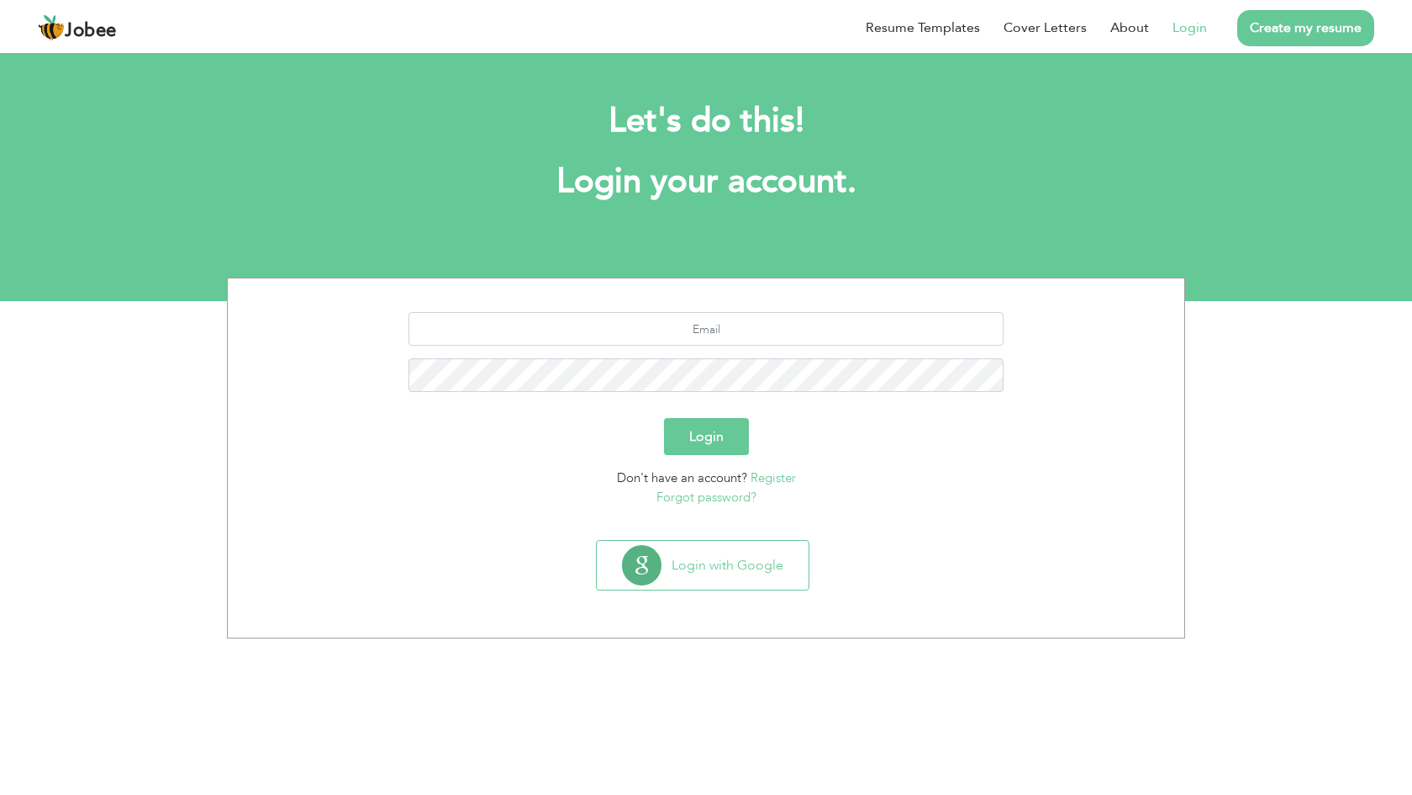
click at [1175, 34] on link "Login" at bounding box center [1190, 28] width 34 height 20
click at [1185, 31] on link "Login" at bounding box center [1190, 28] width 34 height 20
type input "najmshigri@gmail.com"
click at [706, 436] on button "Login" at bounding box center [706, 436] width 85 height 37
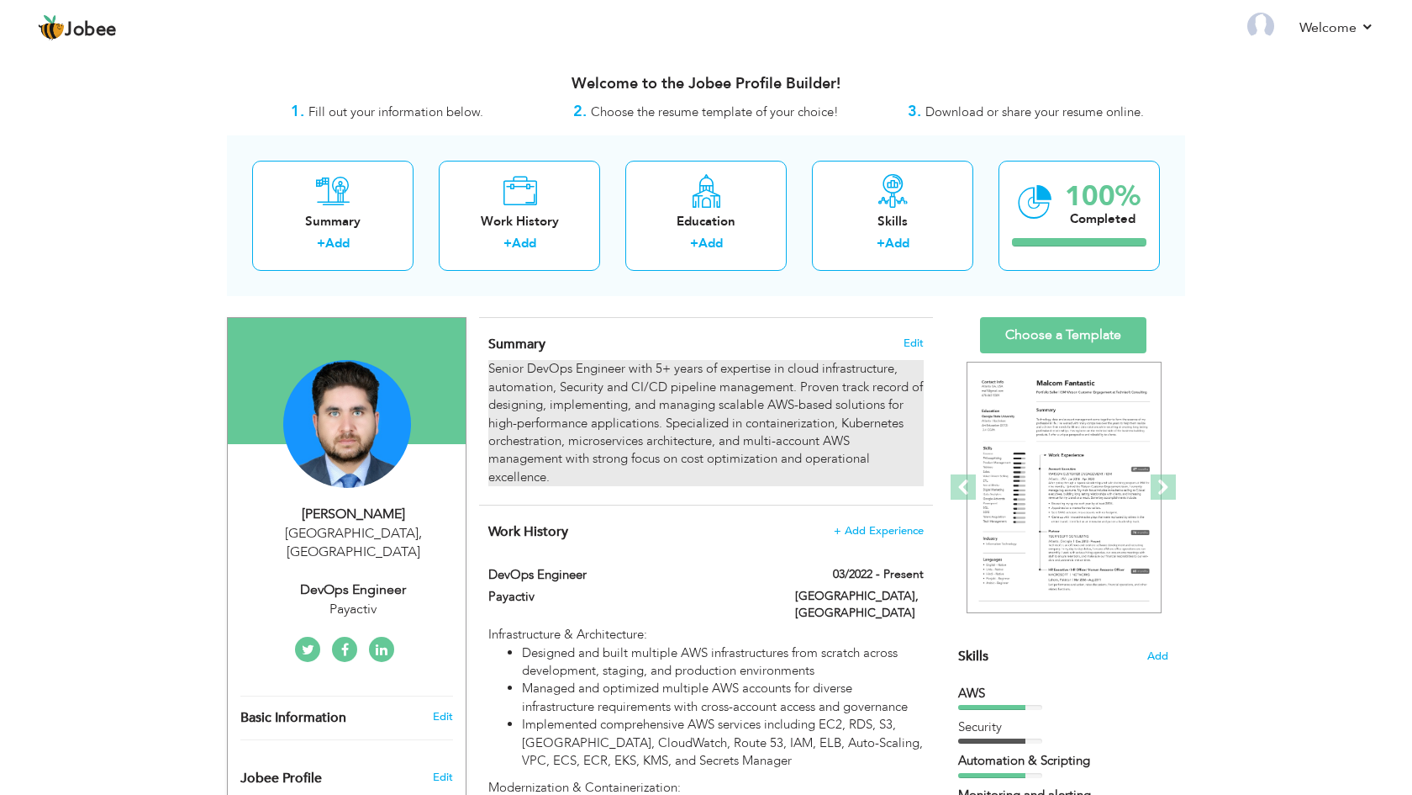
click at [862, 440] on div "Senior DevOps Engineer with 5+ years of expertise in cloud infrastructure, auto…" at bounding box center [706, 423] width 436 height 126
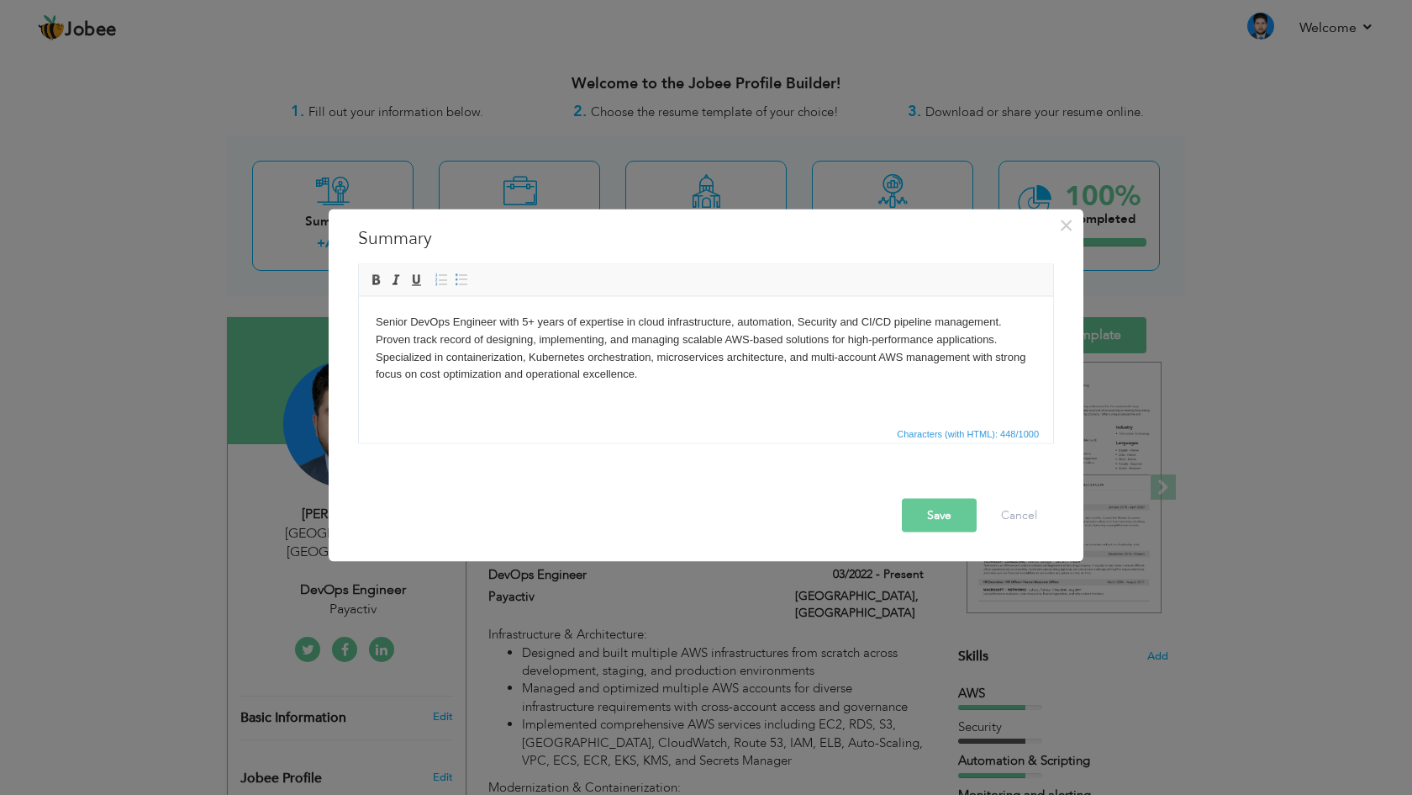
click at [724, 391] on html "Senior DevOps Engineer with 5+ years of expertise in cloud infrastructure, auto…" at bounding box center [706, 347] width 694 height 103
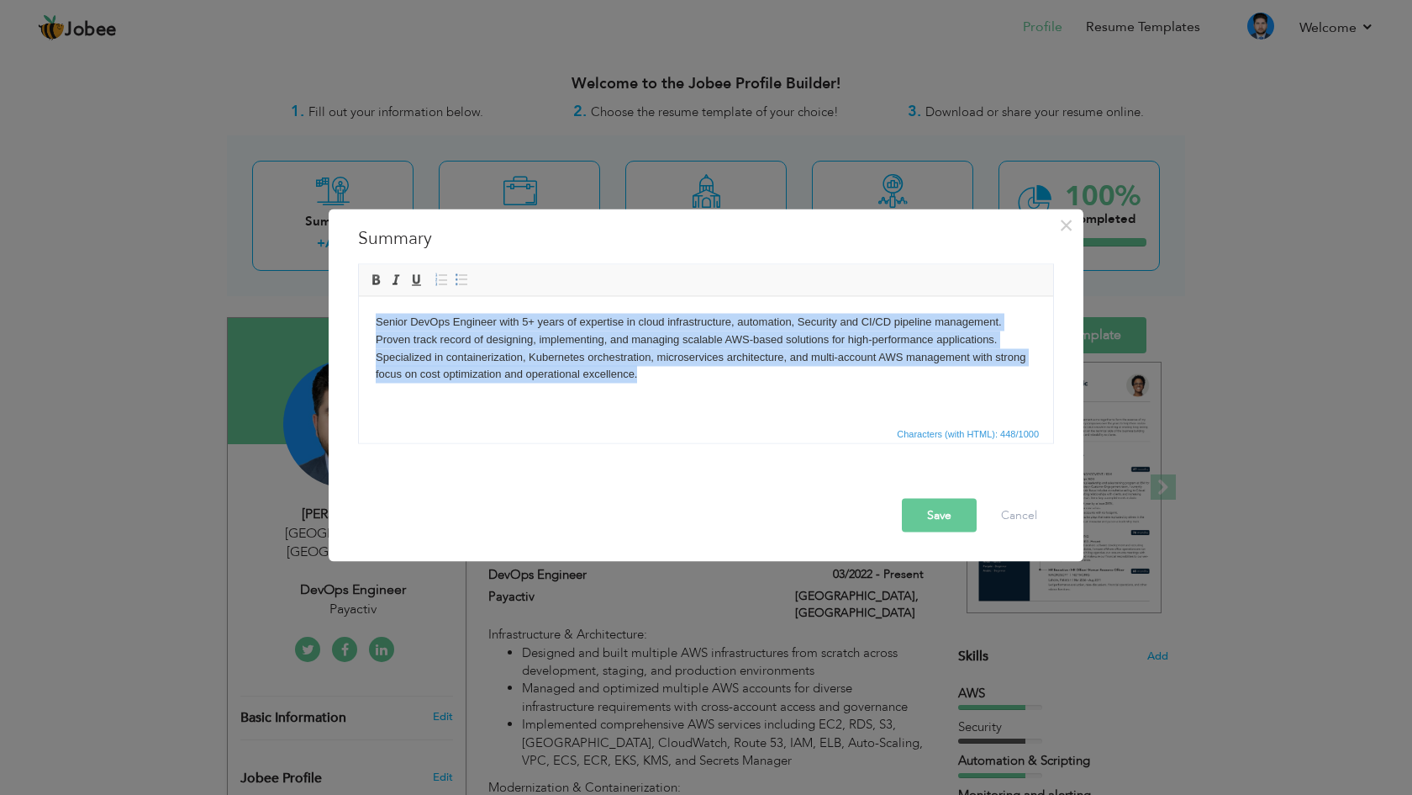
copy body "Senior DevOps Engineer with 5+ years of expertise in cloud infrastructure, auto…"
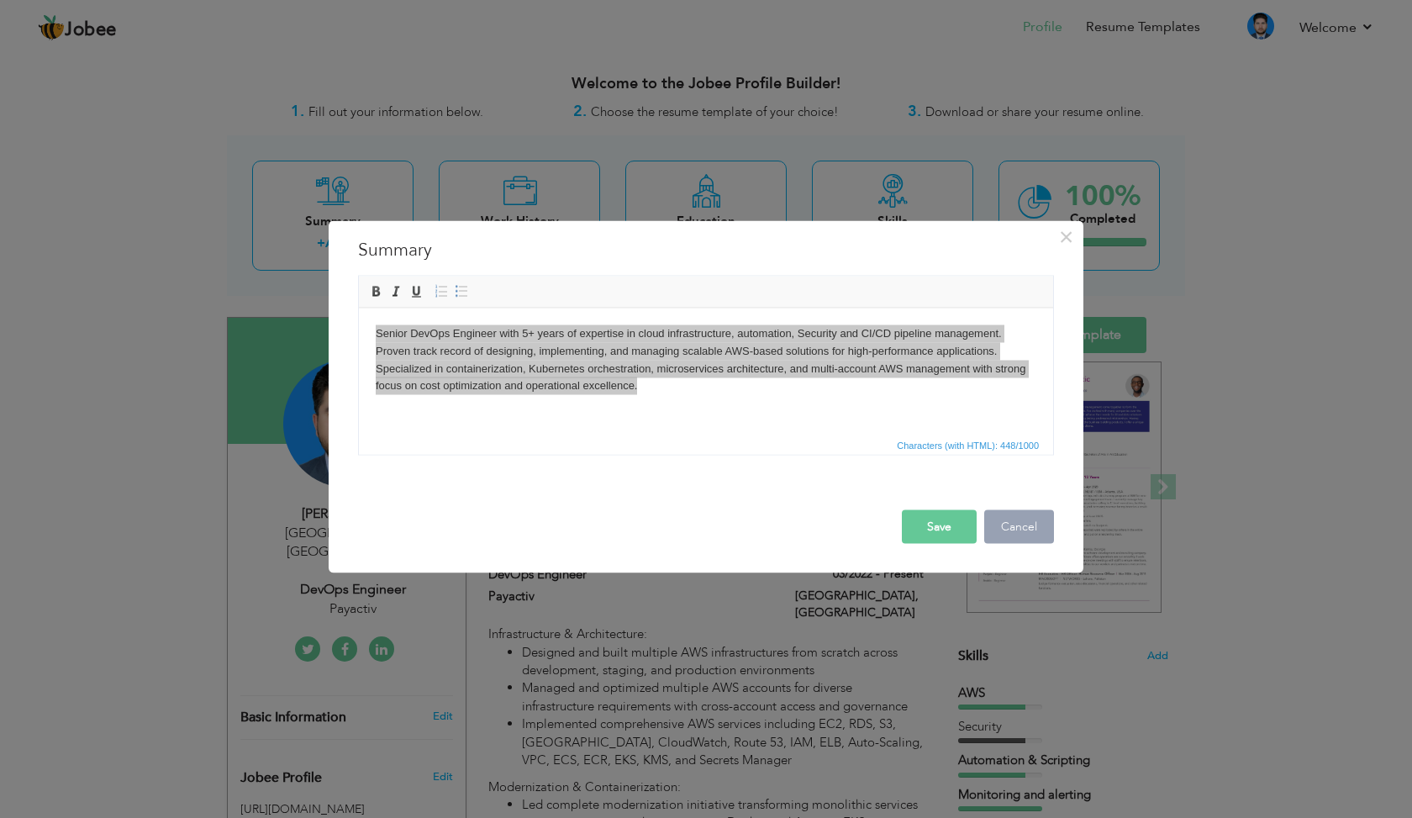
click at [1022, 520] on button "Cancel" at bounding box center [1020, 526] width 70 height 34
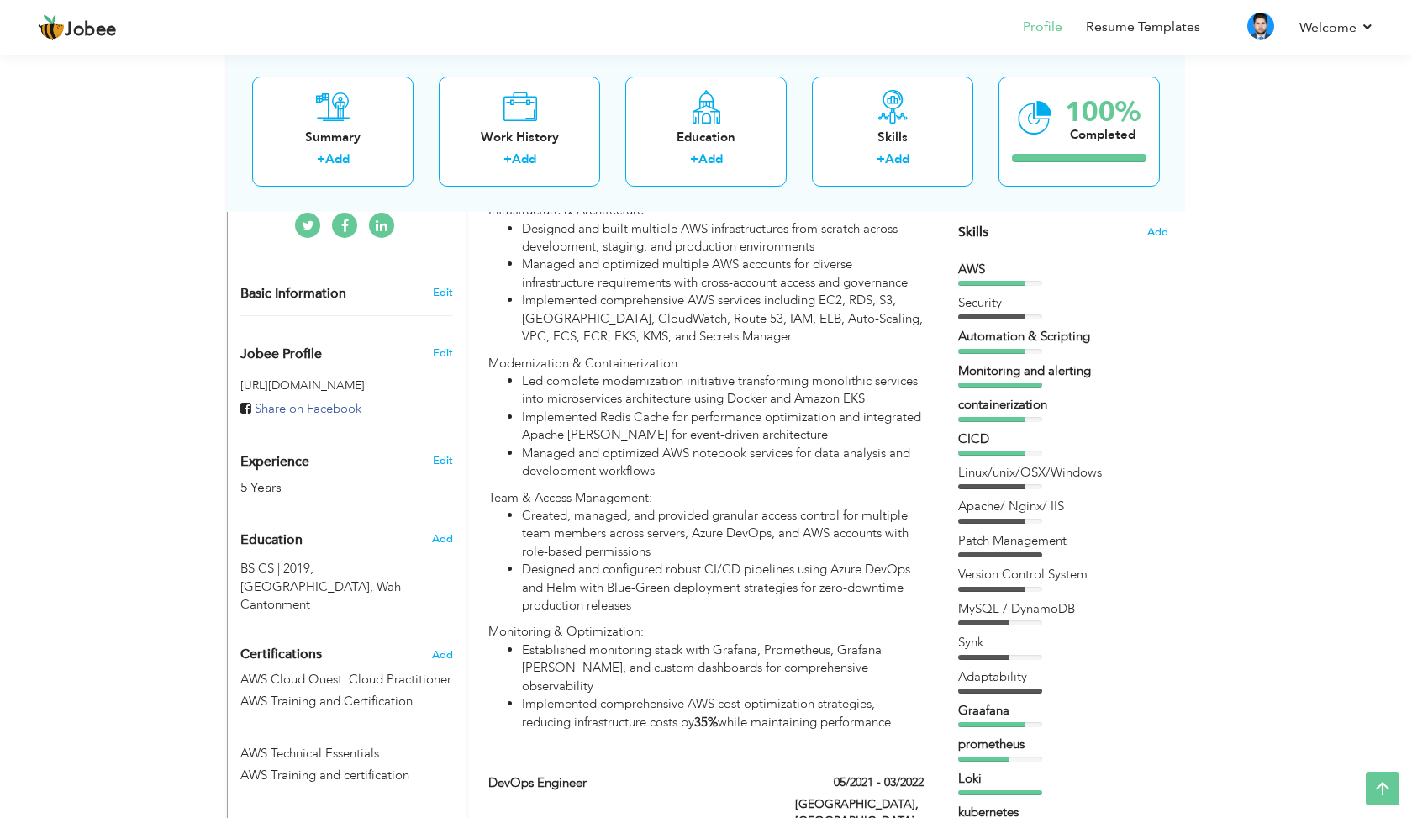
scroll to position [429, 0]
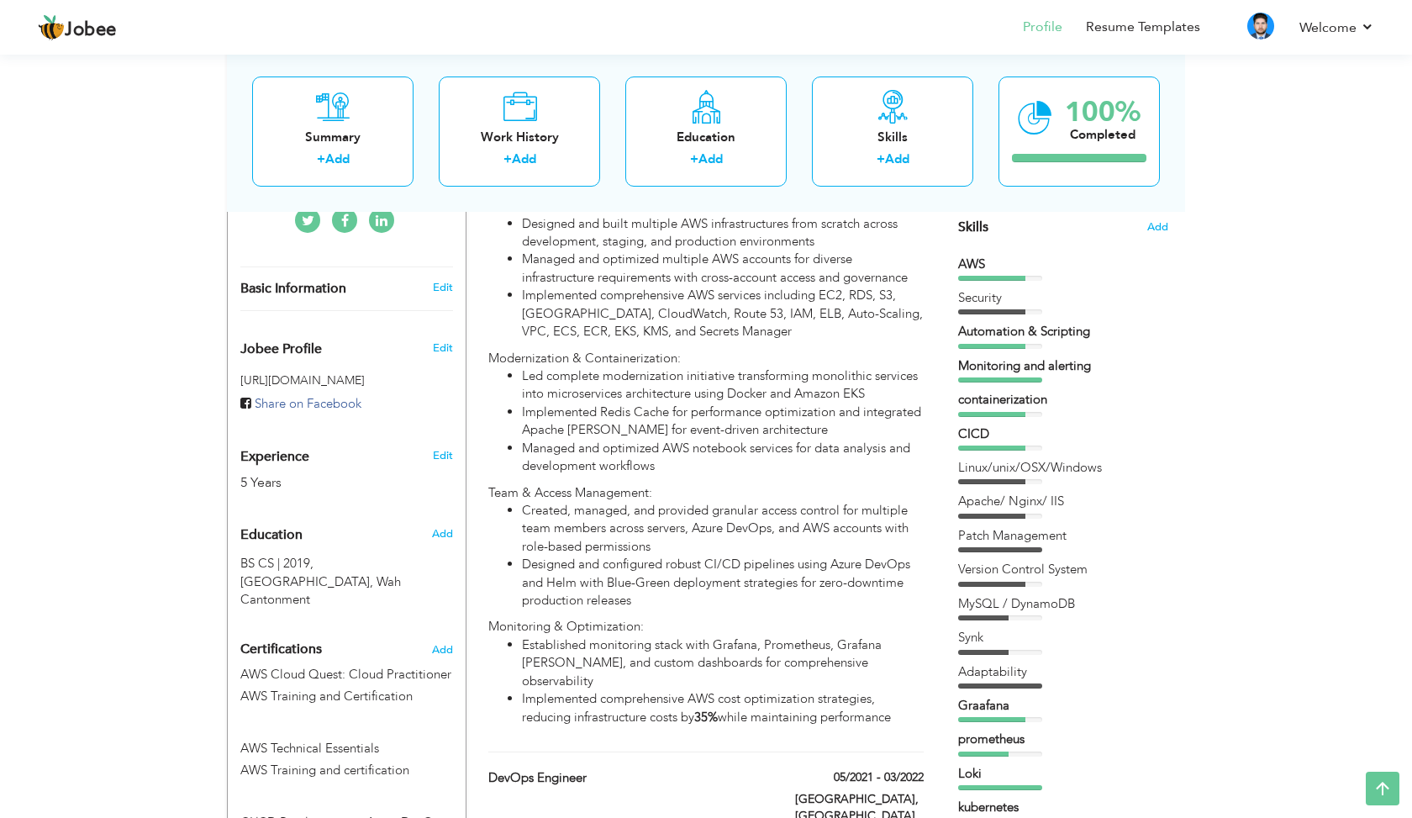
click at [971, 260] on div "AWS" at bounding box center [1063, 265] width 210 height 18
drag, startPoint x: 960, startPoint y: 252, endPoint x: 1047, endPoint y: 560, distance: 319.7
click at [1046, 532] on div "AWS Security Automation & Scripting Monitoring and alerting CICD Synk" at bounding box center [1063, 558] width 210 height 604
drag, startPoint x: 1003, startPoint y: 219, endPoint x: 975, endPoint y: 213, distance: 28.4
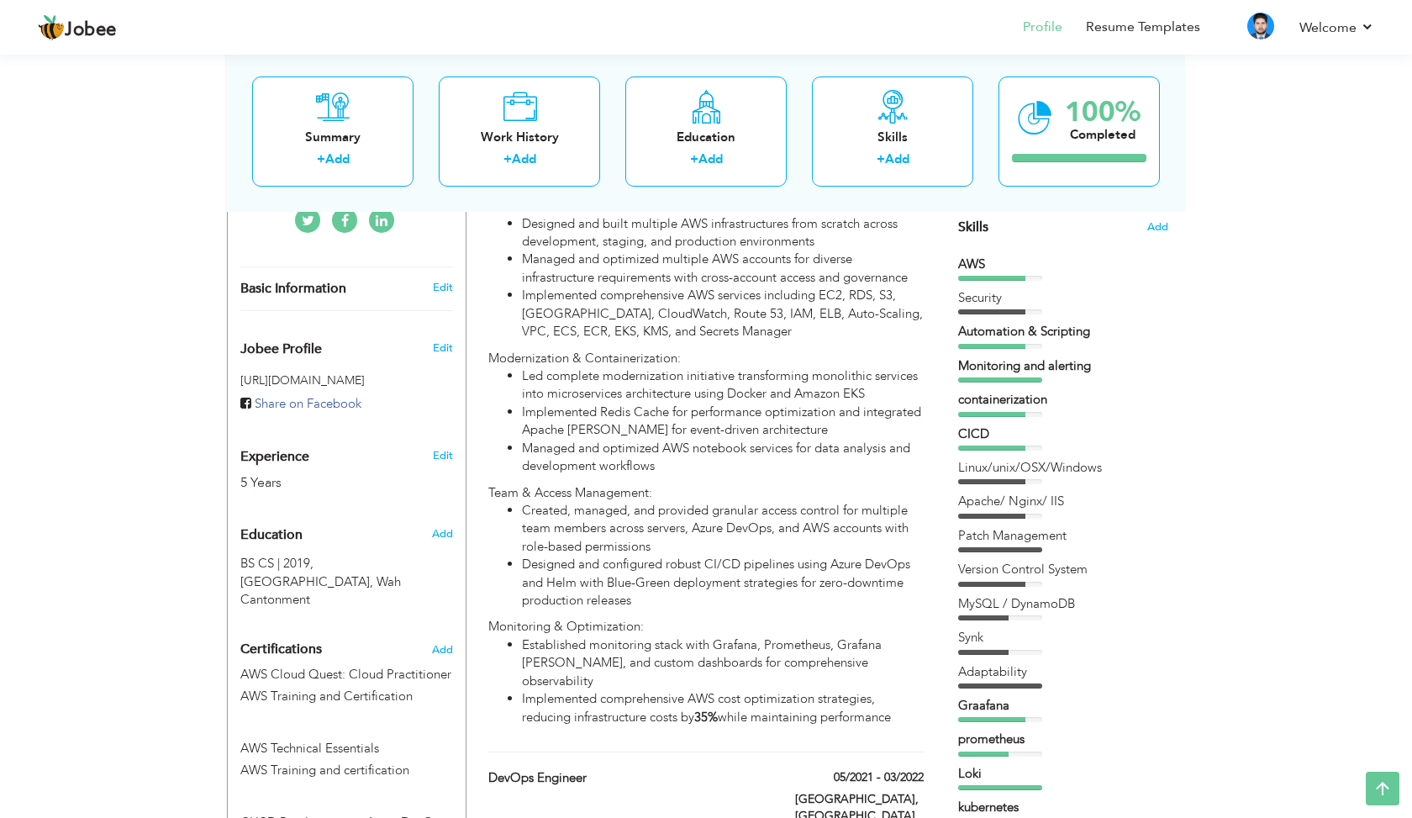
click at [975, 230] on span "Skills" at bounding box center [973, 227] width 30 height 18
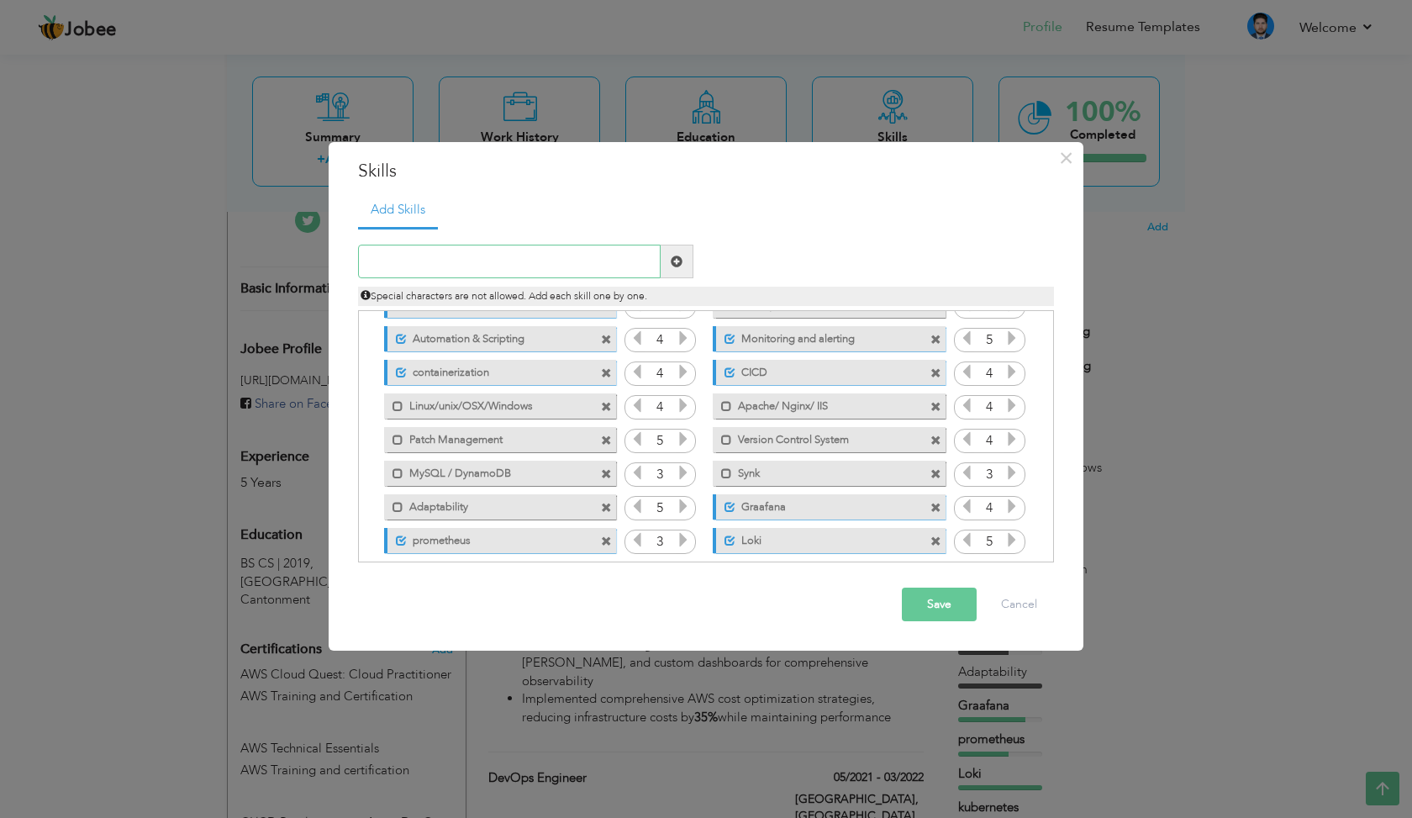
scroll to position [103, 0]
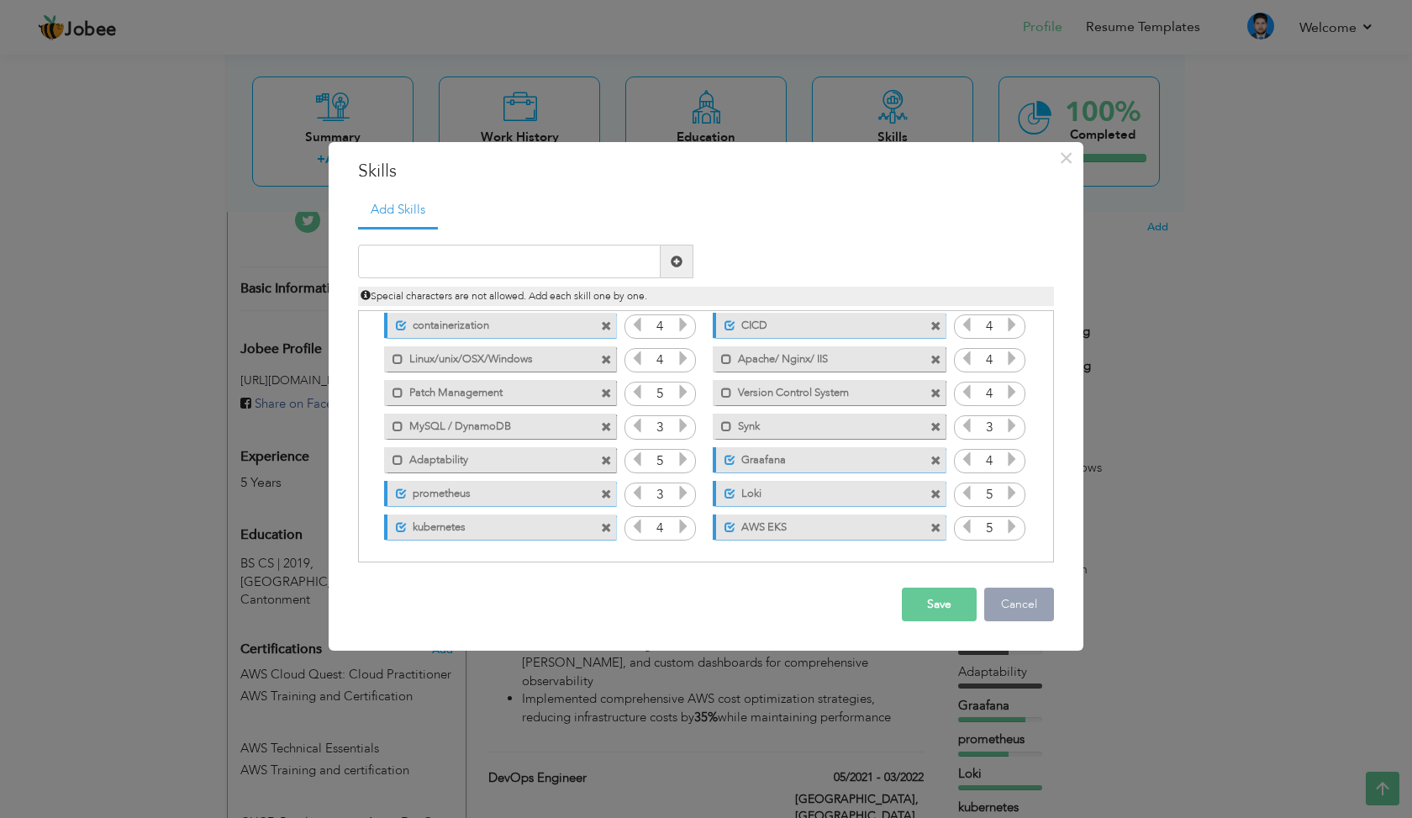
click at [1024, 590] on button "Cancel" at bounding box center [1020, 605] width 70 height 34
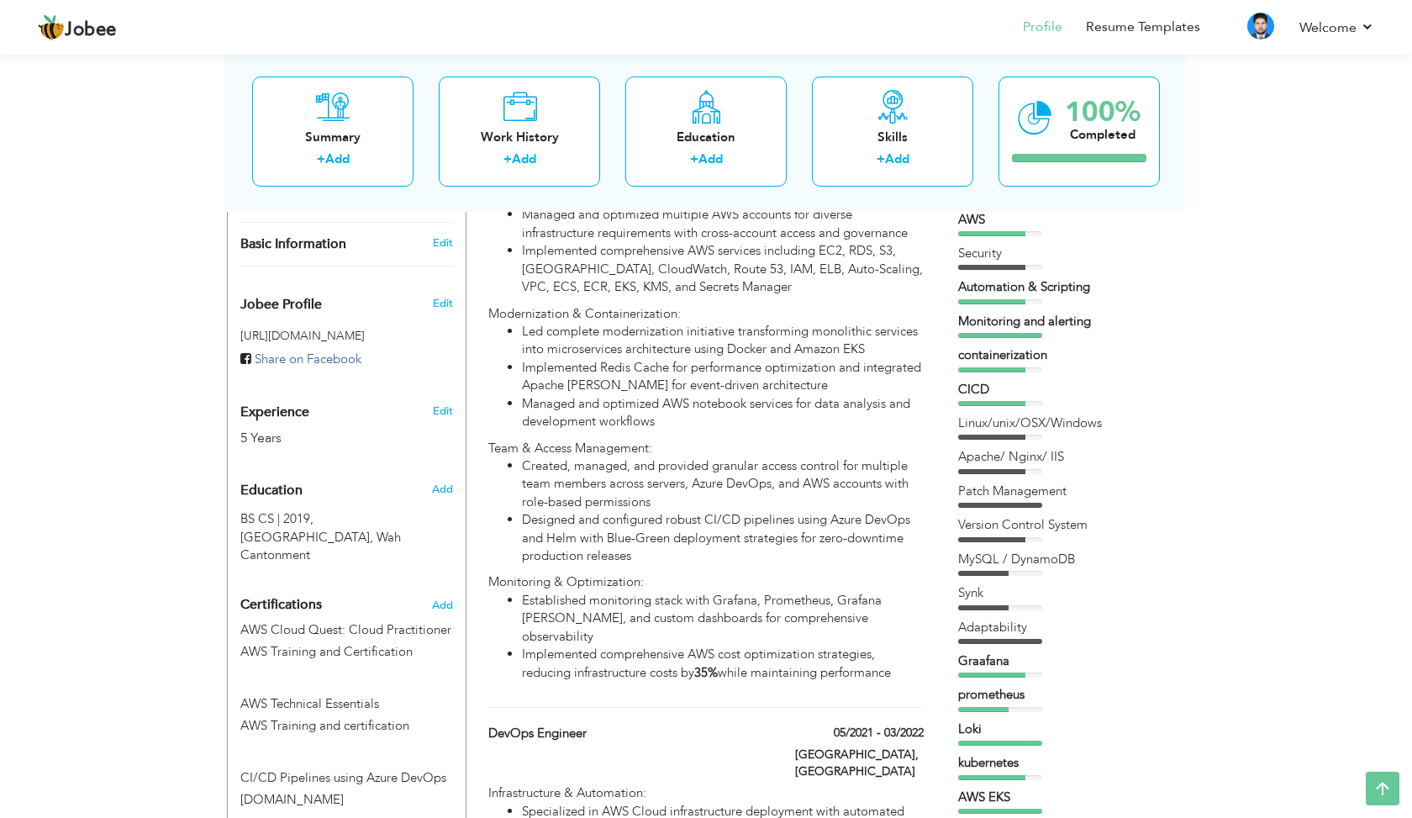
scroll to position [465, 0]
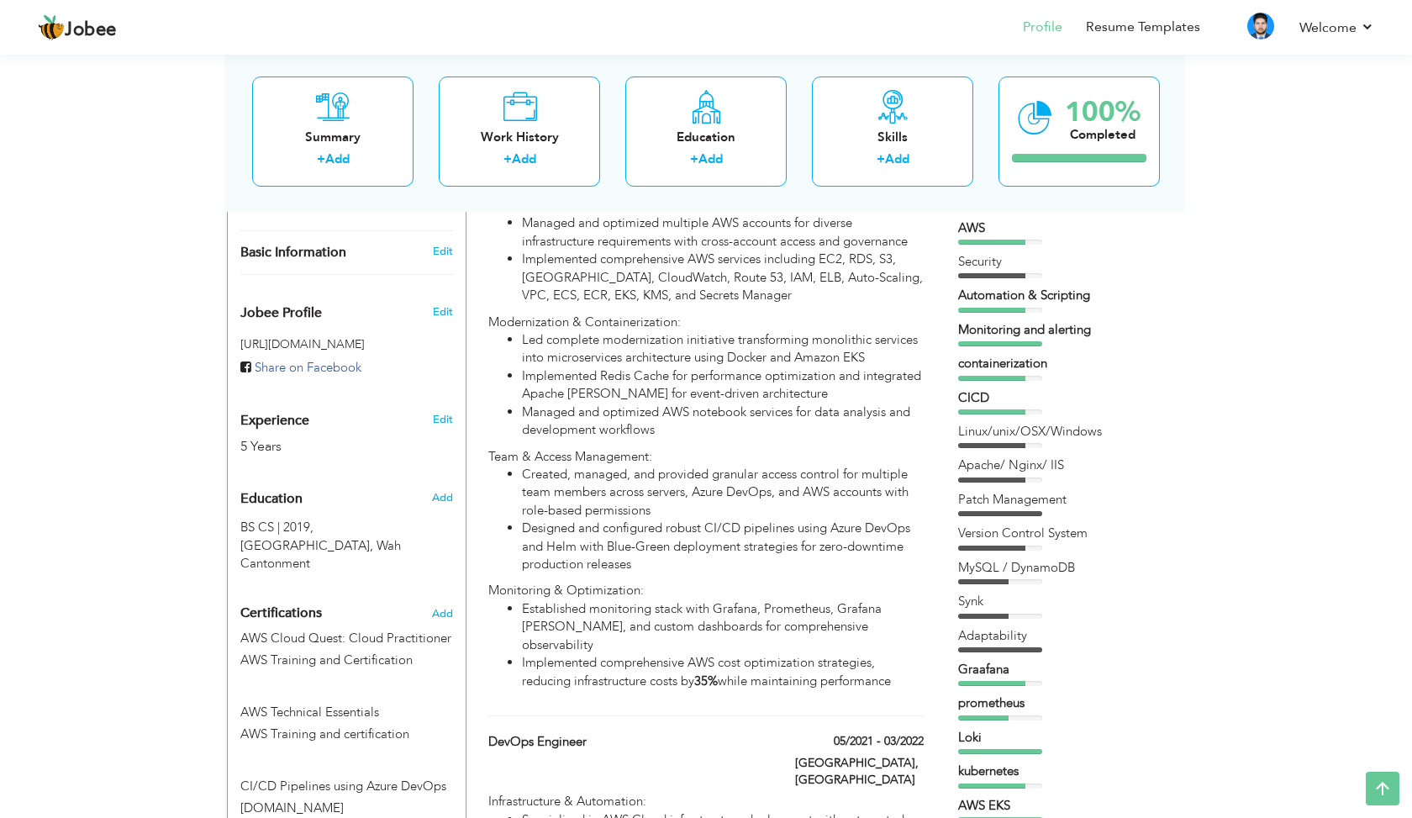
click at [1016, 355] on div "containerization" at bounding box center [1063, 364] width 210 height 18
click at [1003, 358] on div "containerization" at bounding box center [1063, 364] width 210 height 18
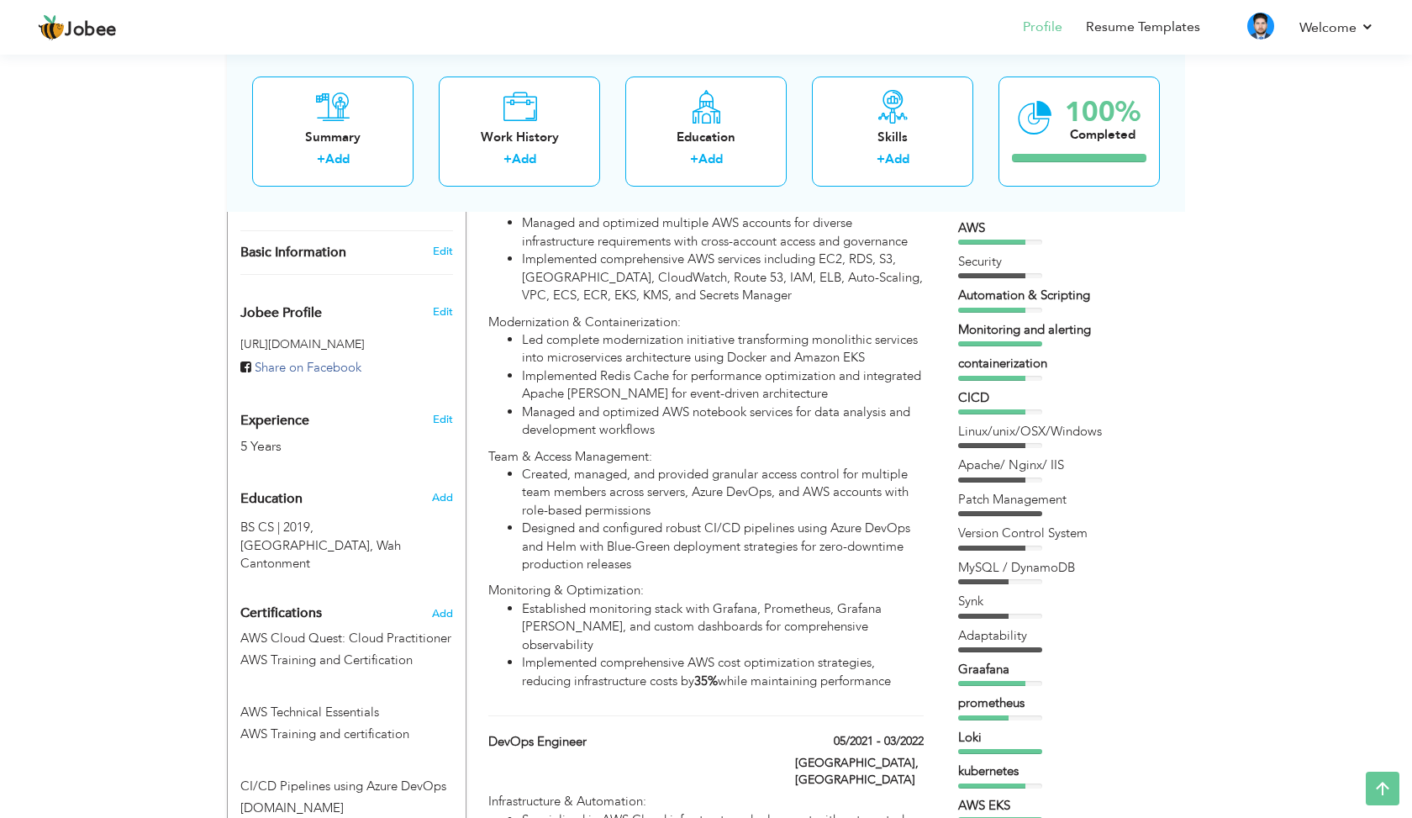
click at [1003, 358] on div "containerization" at bounding box center [1063, 364] width 210 height 18
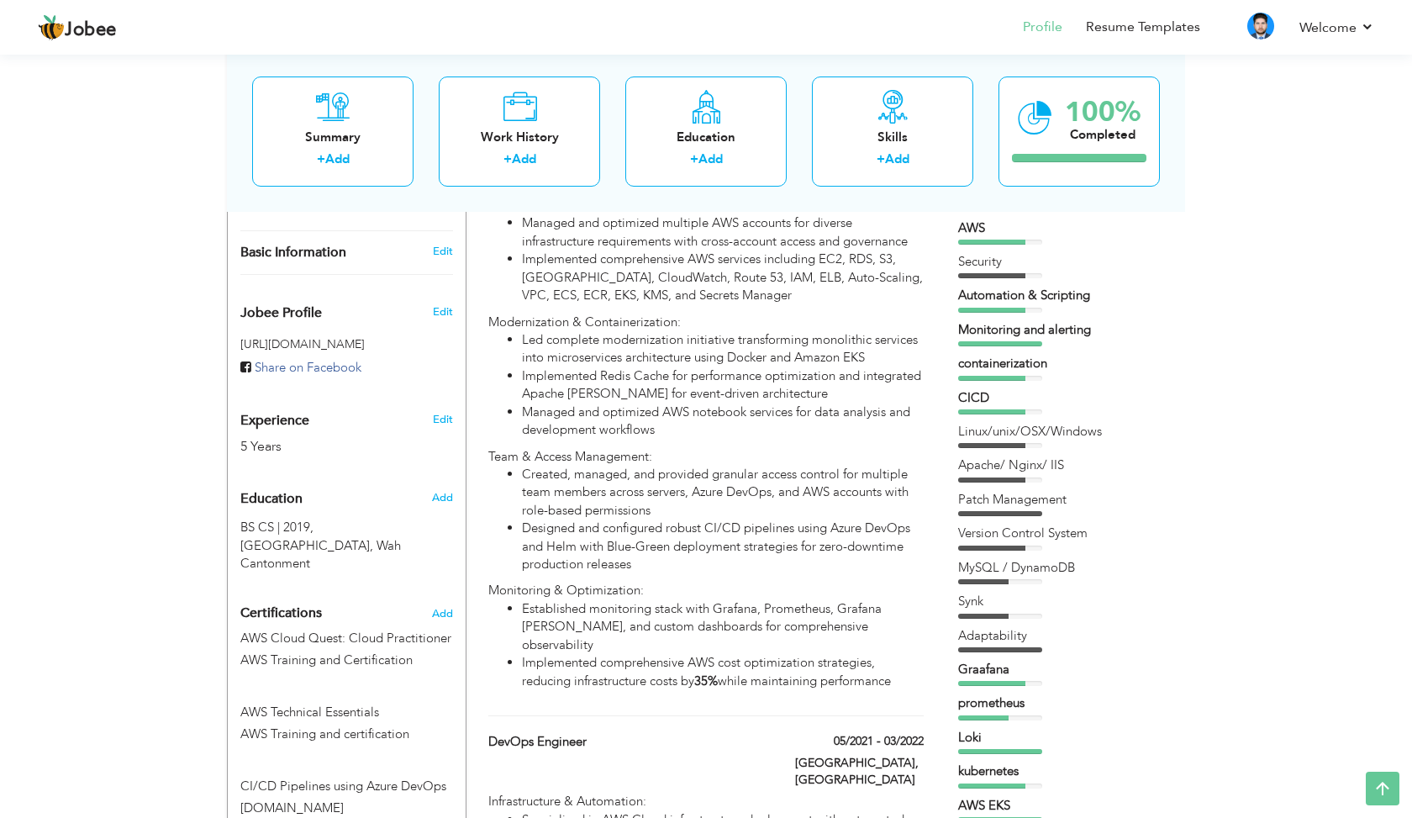
click at [1003, 358] on div "containerization" at bounding box center [1063, 364] width 210 height 18
drag, startPoint x: 1049, startPoint y: 364, endPoint x: 1058, endPoint y: 236, distance: 128.1
click at [1058, 236] on div "AWS Security Automation & Scripting Monitoring and alerting CICD Synk" at bounding box center [1063, 521] width 210 height 604
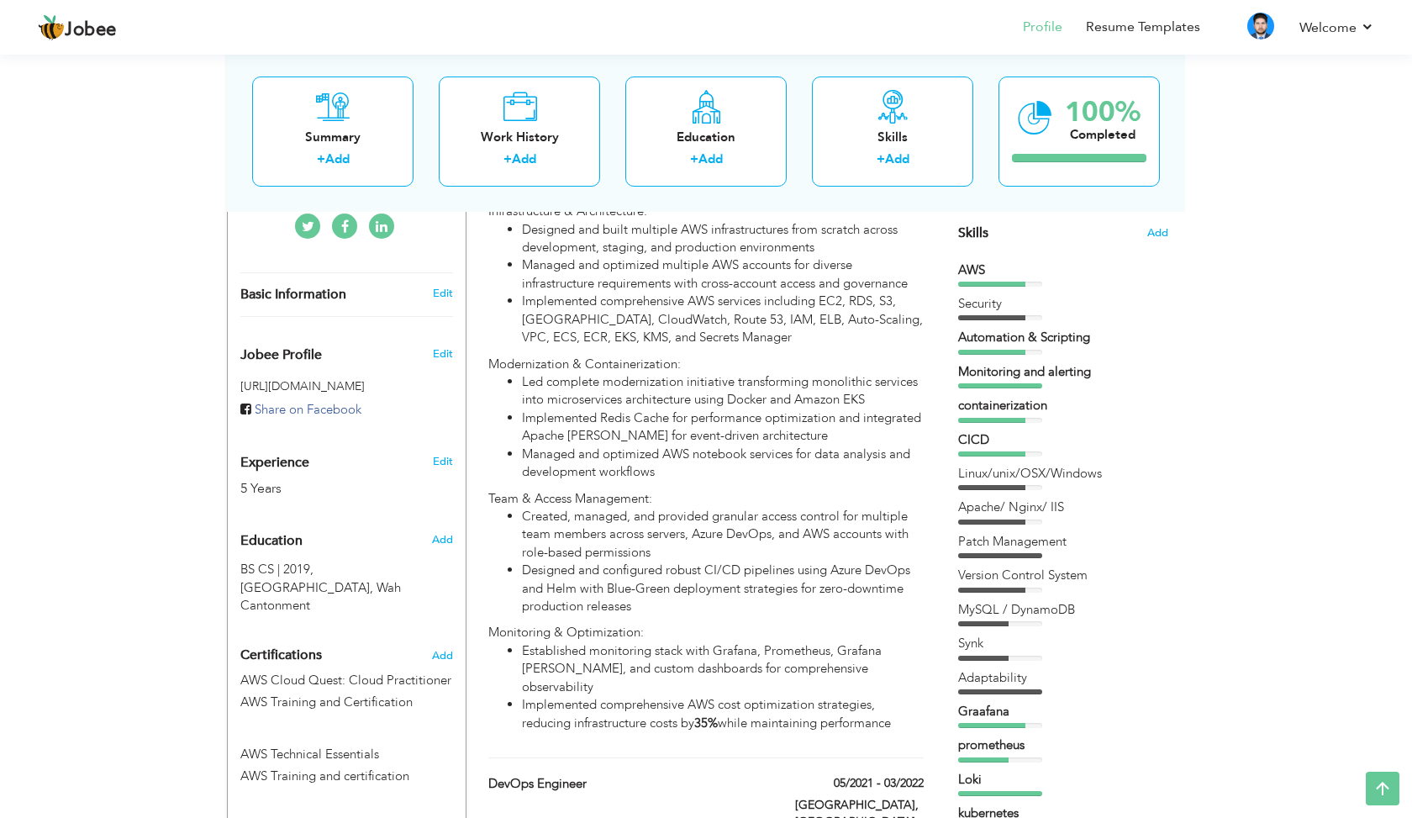
drag, startPoint x: 1069, startPoint y: 397, endPoint x: 985, endPoint y: 395, distance: 84.1
click at [985, 397] on div "containerization" at bounding box center [1063, 406] width 210 height 18
click at [1066, 227] on div "Skills Add" at bounding box center [1063, 68] width 210 height 349
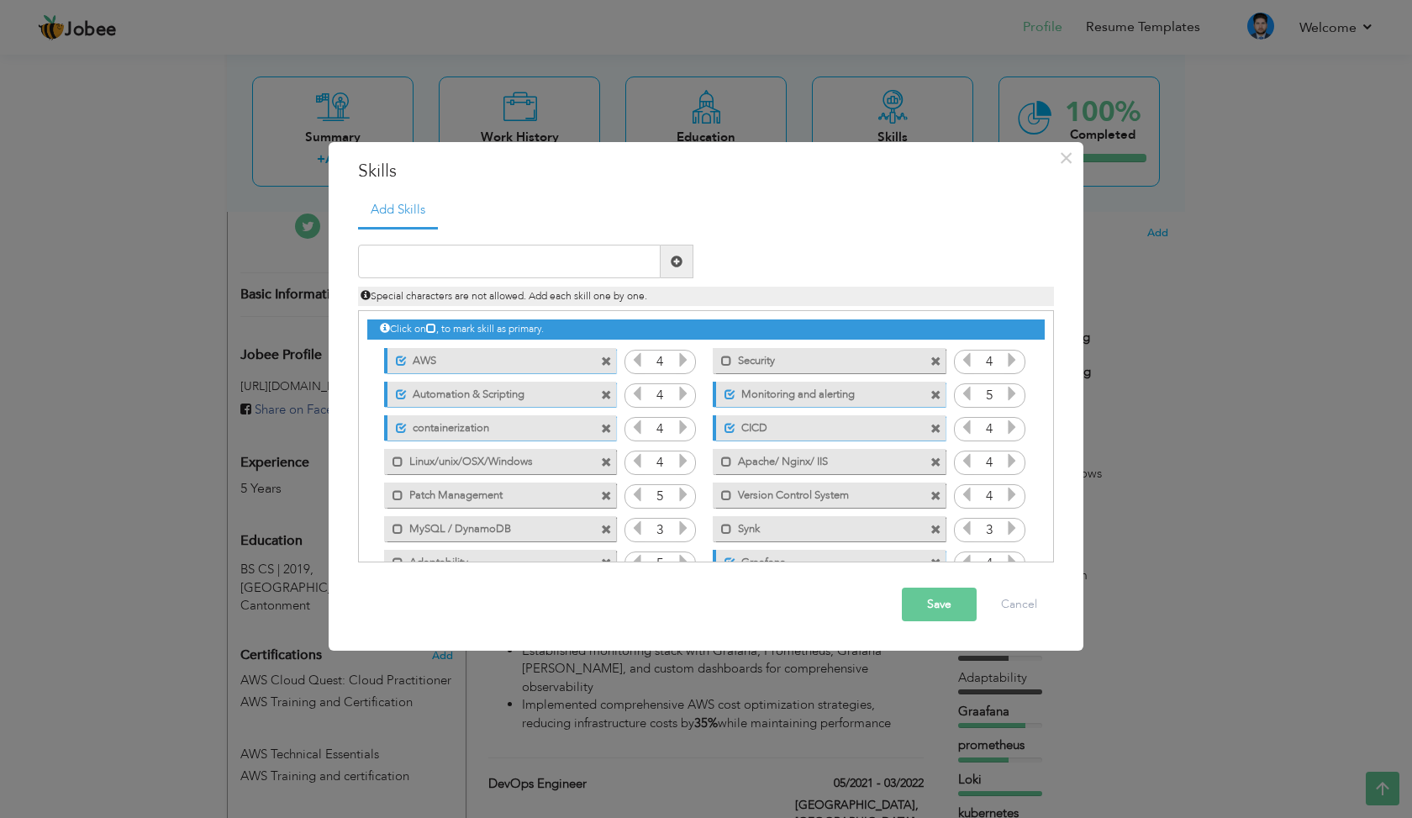
scroll to position [0, 0]
click at [805, 391] on label "Monitoring and alerting" at bounding box center [819, 392] width 167 height 21
click at [805, 391] on label "Monitoring and alerting" at bounding box center [817, 392] width 170 height 21
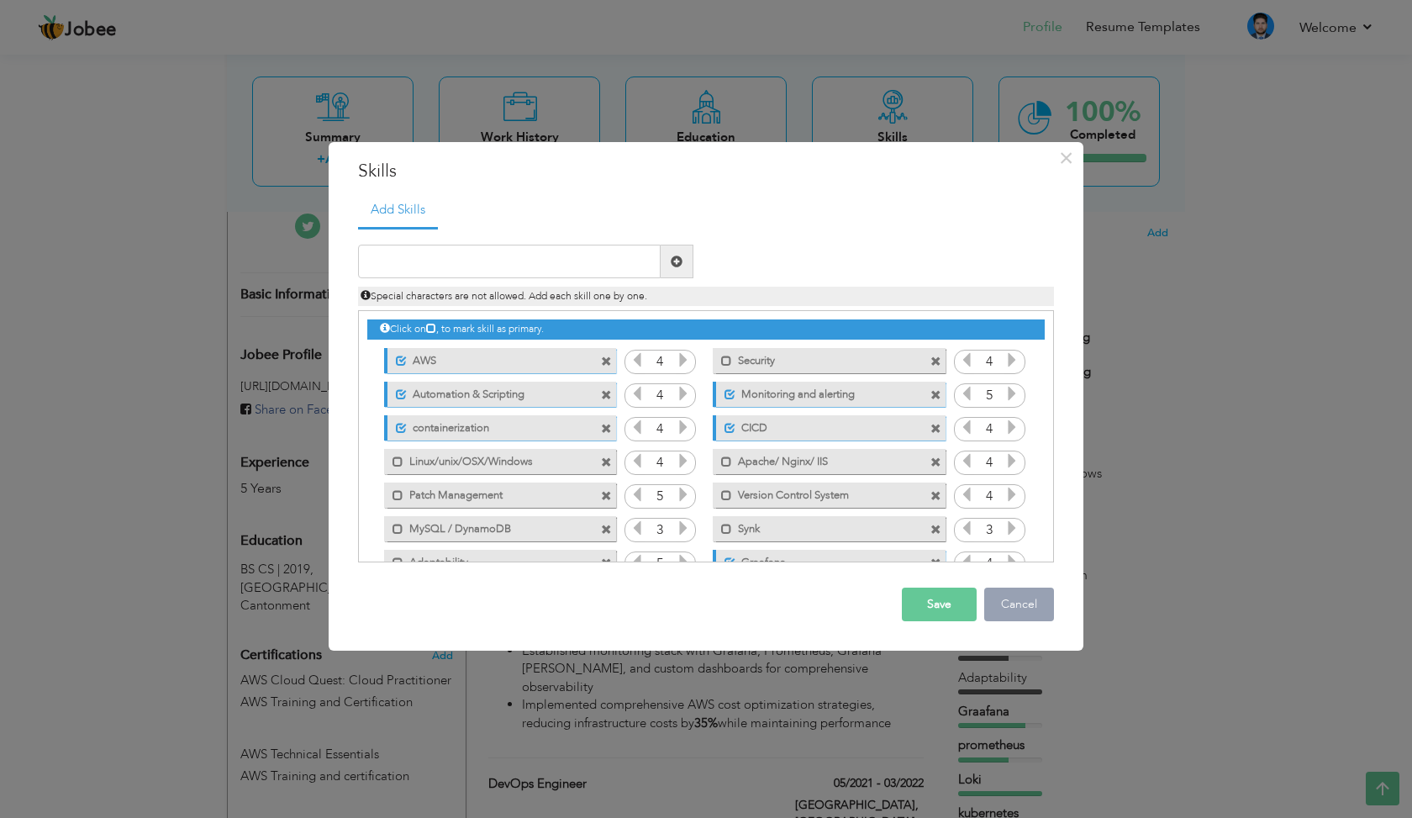
click at [1026, 589] on button "Cancel" at bounding box center [1020, 605] width 70 height 34
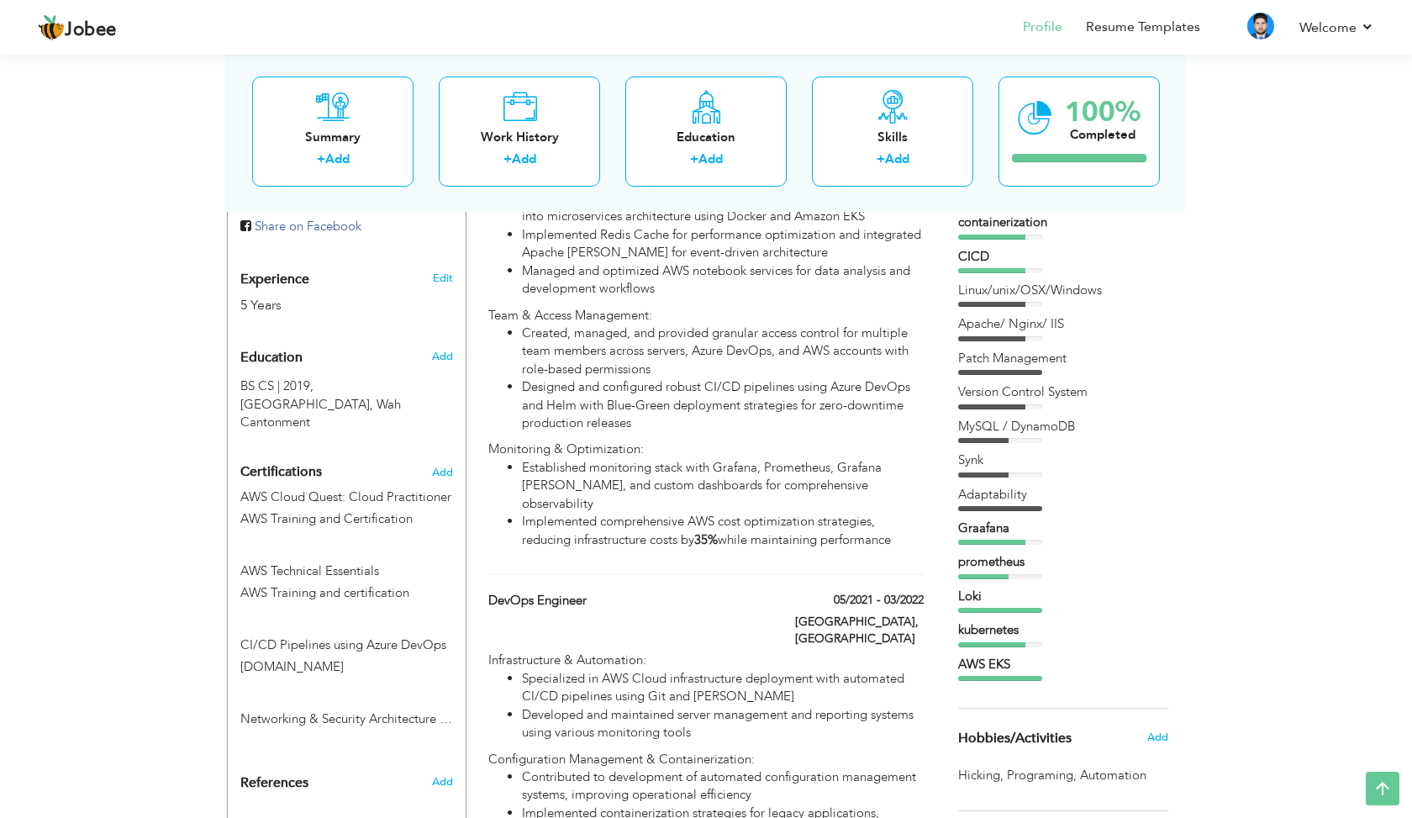
scroll to position [610, 0]
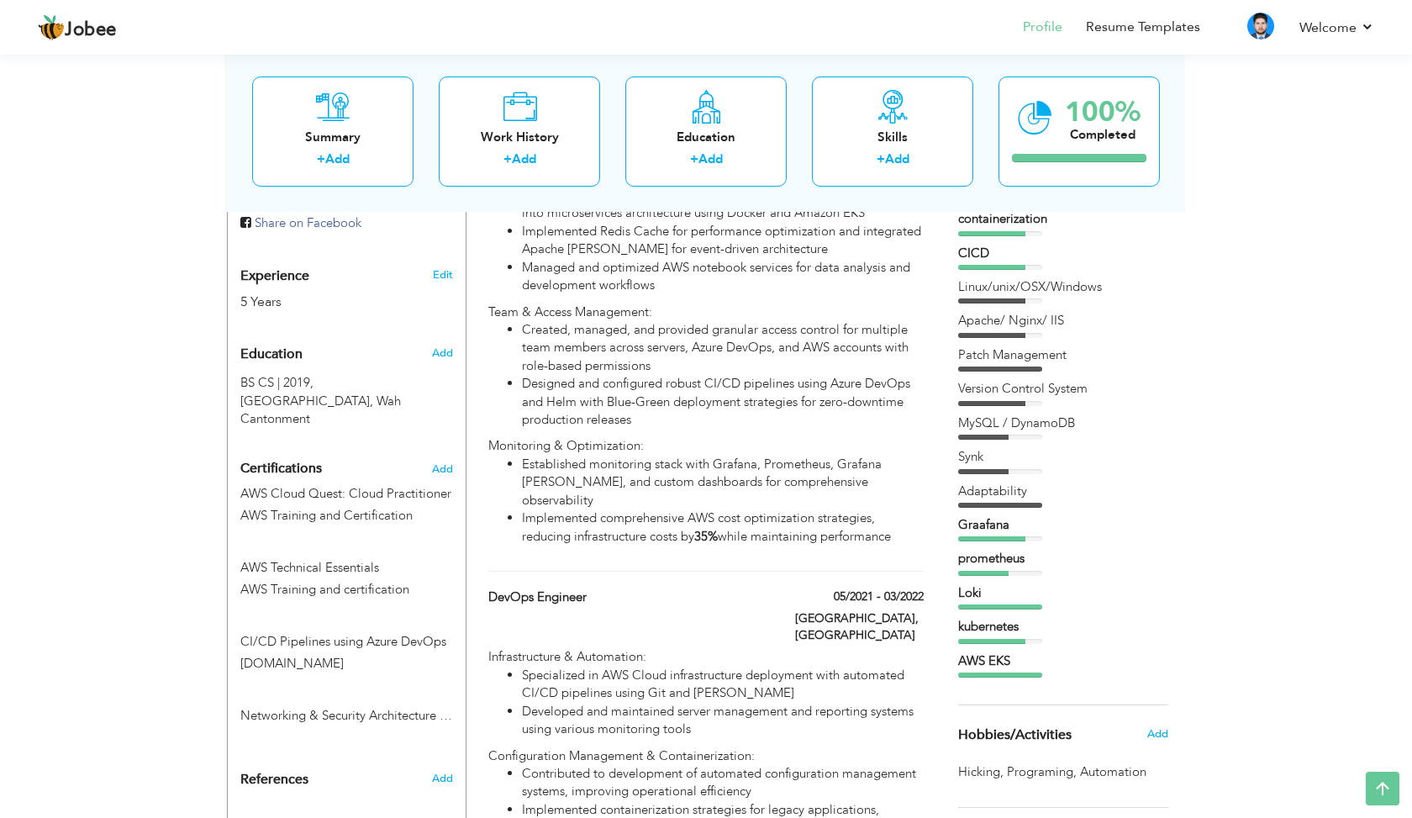
click at [998, 619] on div "kubernetes" at bounding box center [1063, 627] width 210 height 18
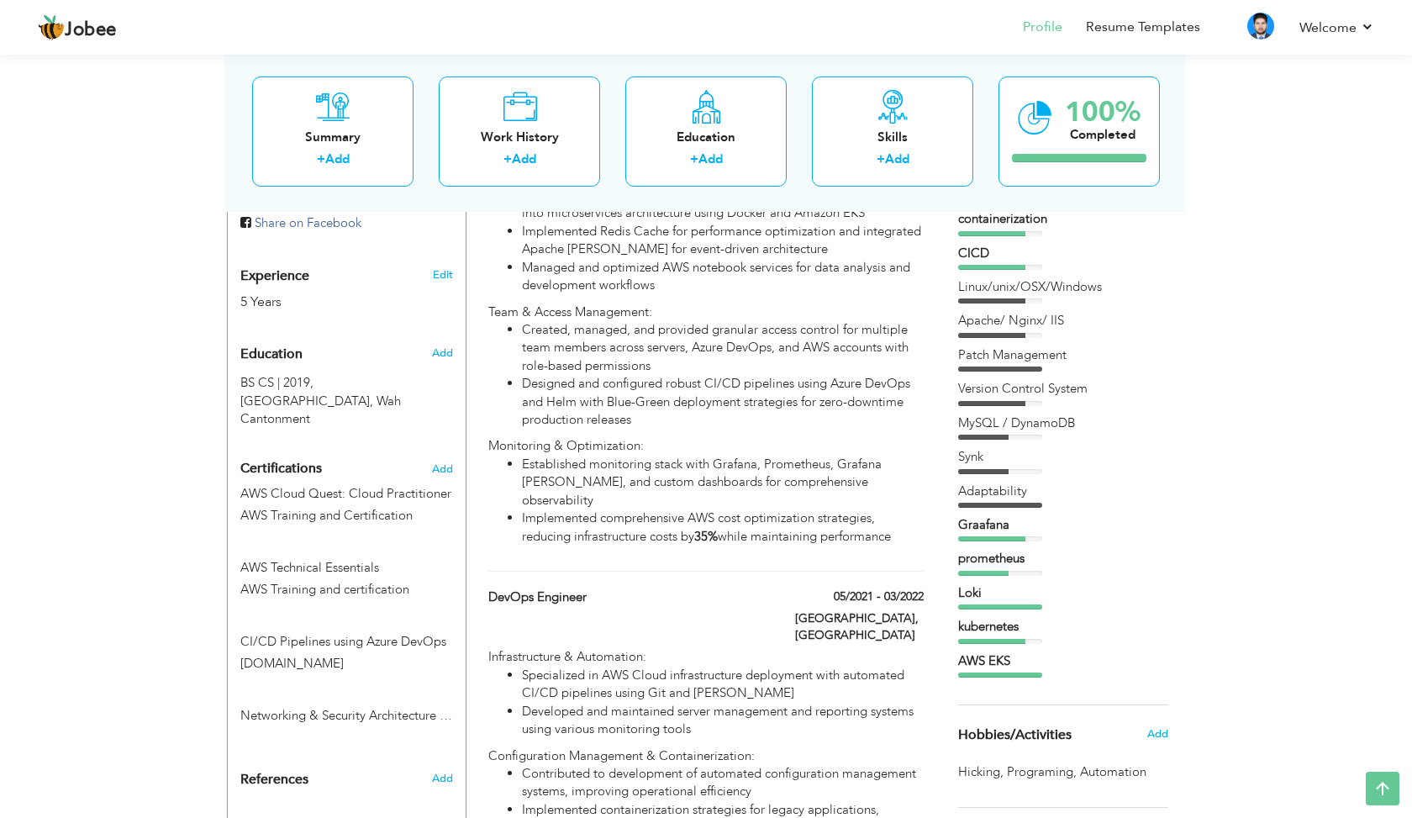
click at [998, 619] on div "kubernetes" at bounding box center [1063, 627] width 210 height 18
drag, startPoint x: 966, startPoint y: 615, endPoint x: 1044, endPoint y: 631, distance: 79.6
click at [1044, 631] on div "kubernetes" at bounding box center [1063, 630] width 210 height 25
click at [997, 552] on div "prometheus" at bounding box center [1063, 559] width 210 height 18
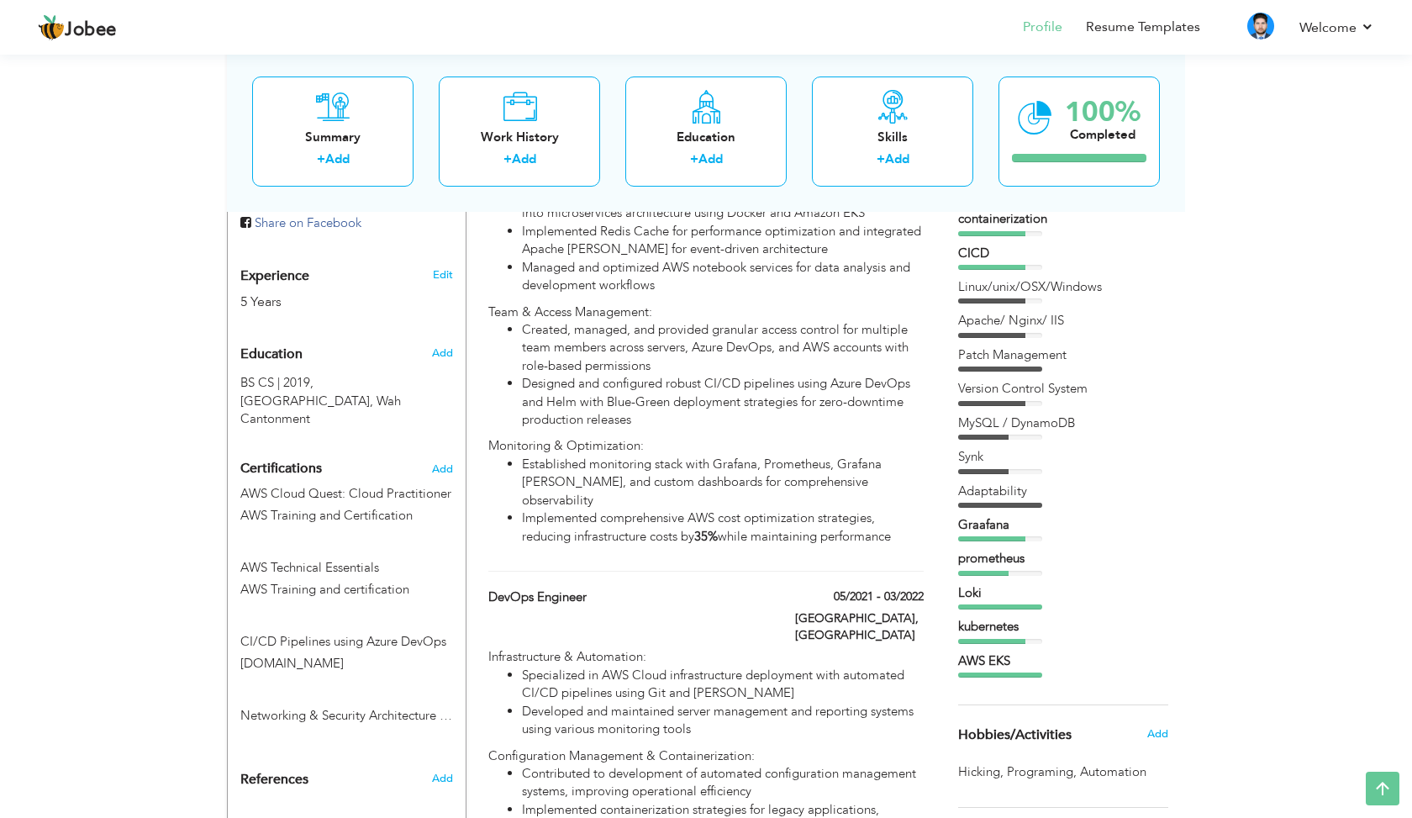
click at [997, 552] on div "prometheus" at bounding box center [1063, 559] width 210 height 18
drag, startPoint x: 997, startPoint y: 552, endPoint x: 954, endPoint y: 552, distance: 42.9
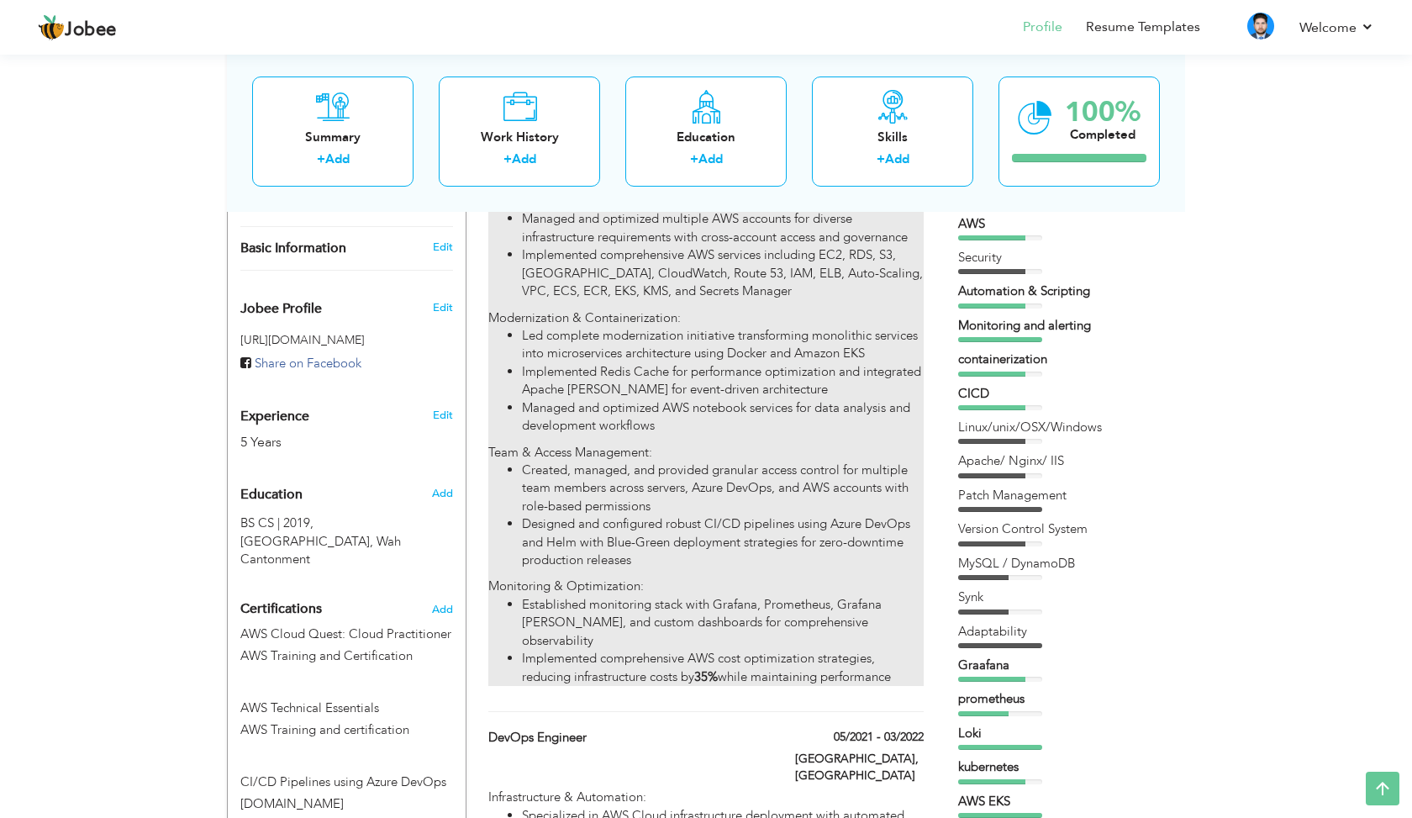
scroll to position [455, 0]
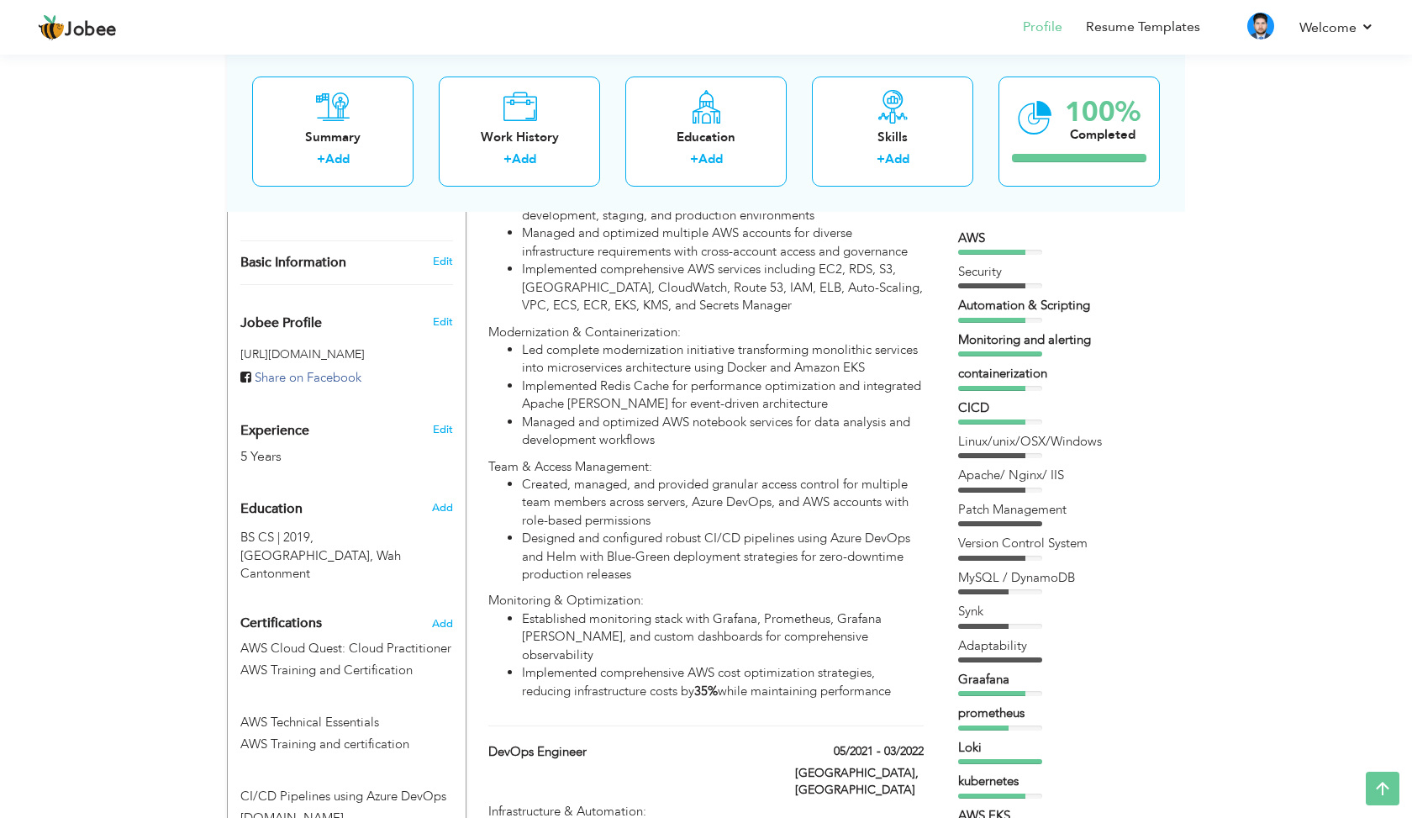
drag, startPoint x: 1099, startPoint y: 332, endPoint x: 962, endPoint y: 334, distance: 137.1
click at [962, 334] on div "Monitoring and alerting" at bounding box center [1063, 340] width 210 height 18
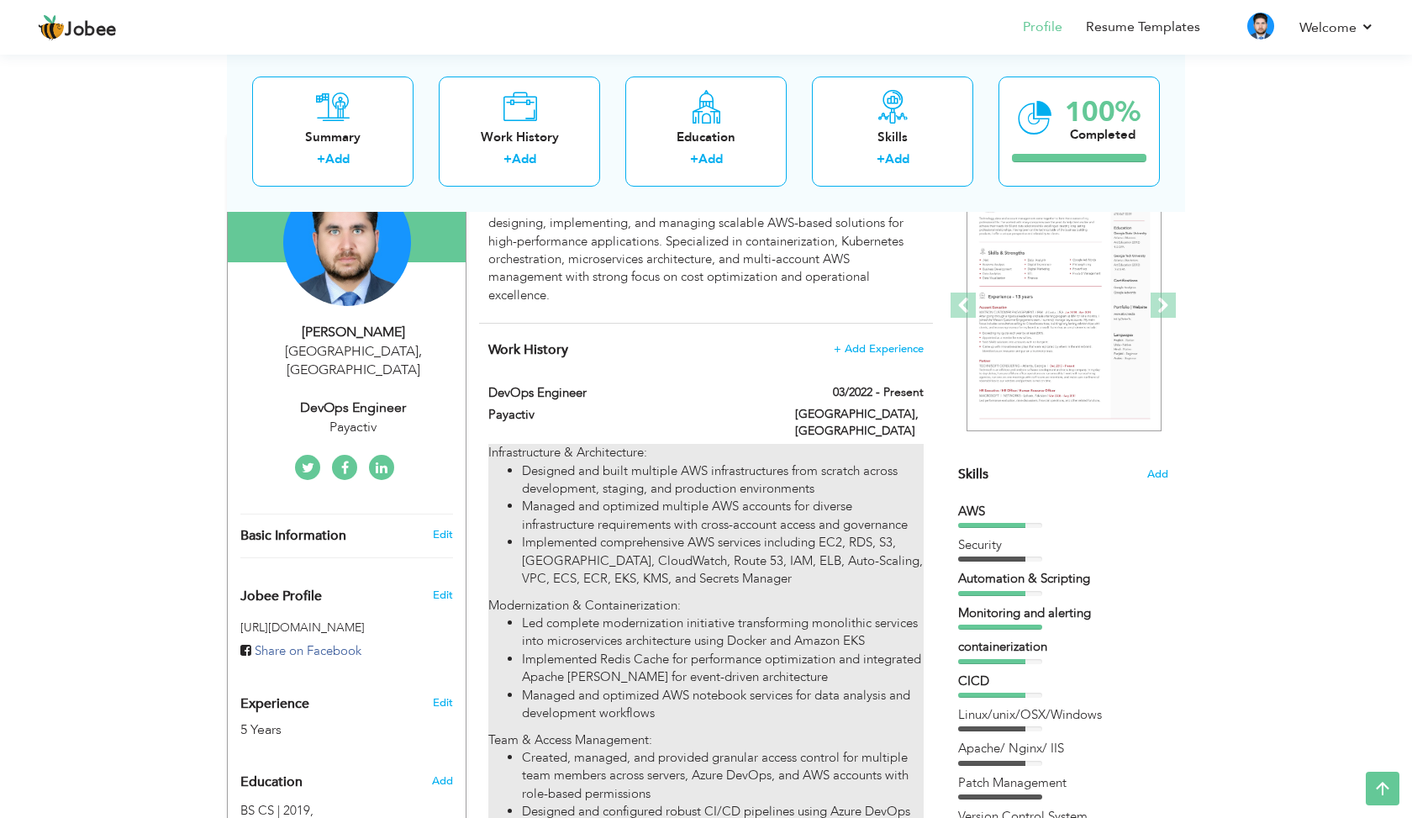
scroll to position [161, 0]
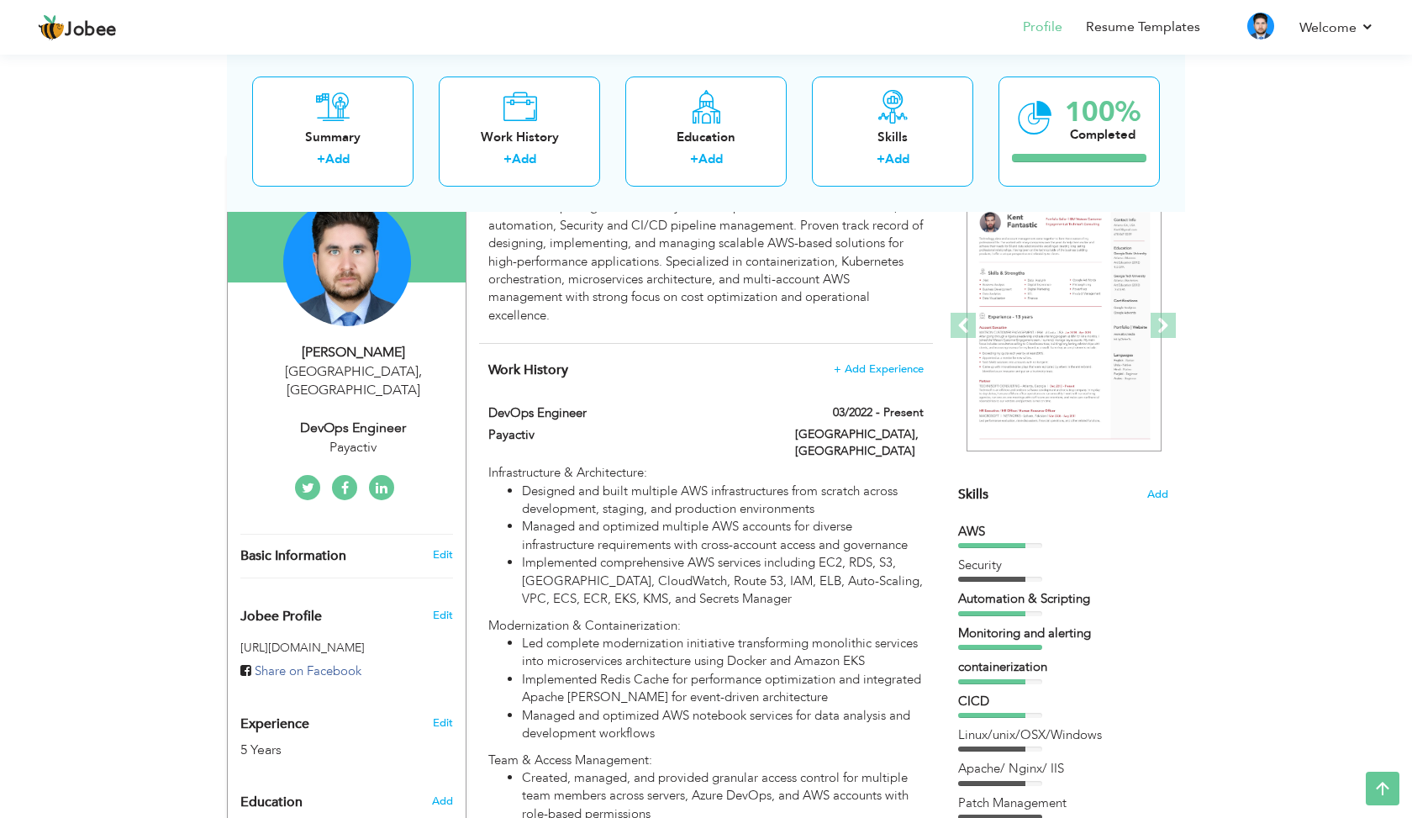
click at [1045, 383] on img at bounding box center [1064, 326] width 195 height 252
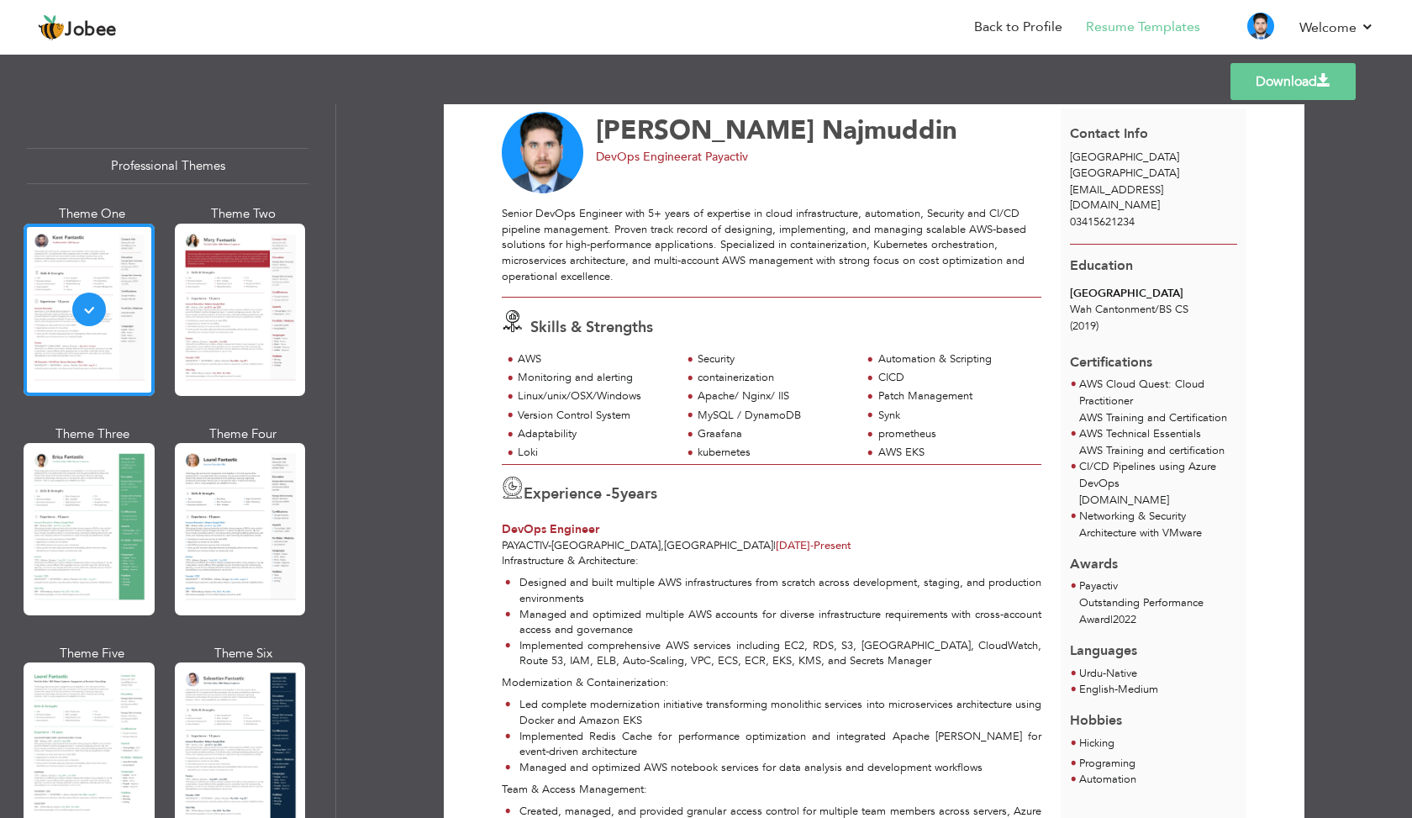
scroll to position [47, 0]
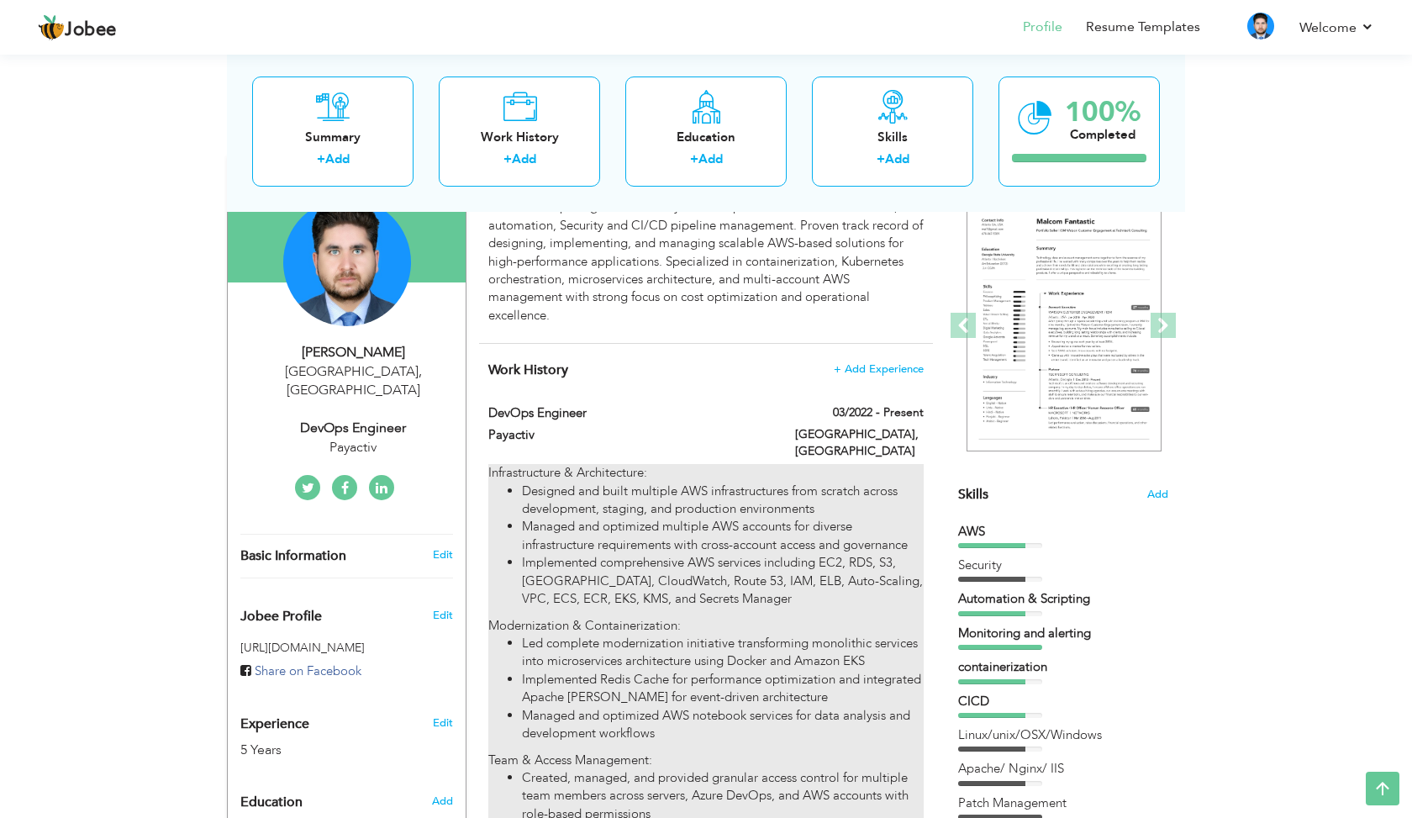
click at [625, 483] on li "Designed and built multiple AWS infrastructures from scratch across development…" at bounding box center [723, 501] width 402 height 36
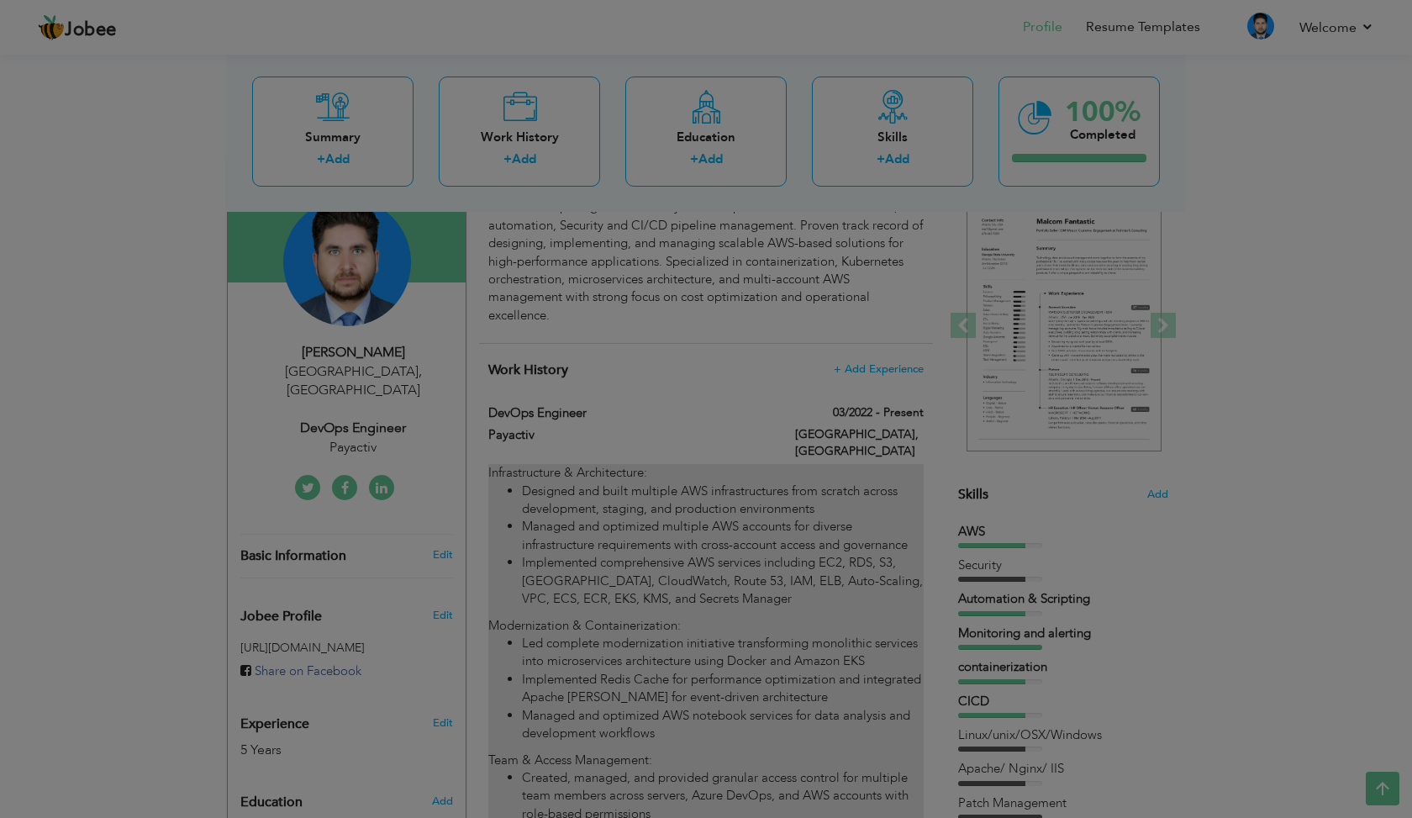
type input "DevOps Engineer"
type input "Payactiv"
type input "03/2022"
type input "[GEOGRAPHIC_DATA]"
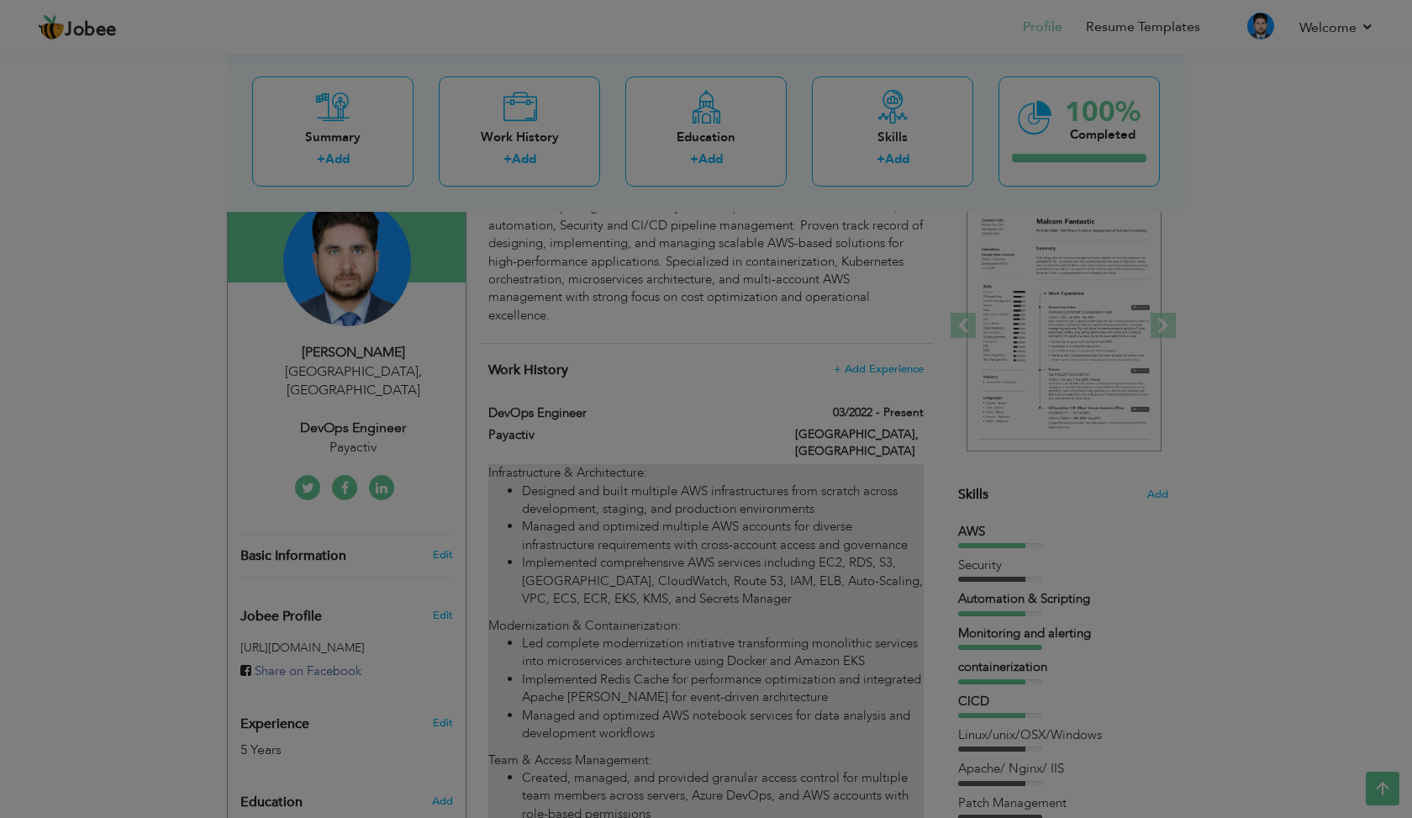
checkbox input "true"
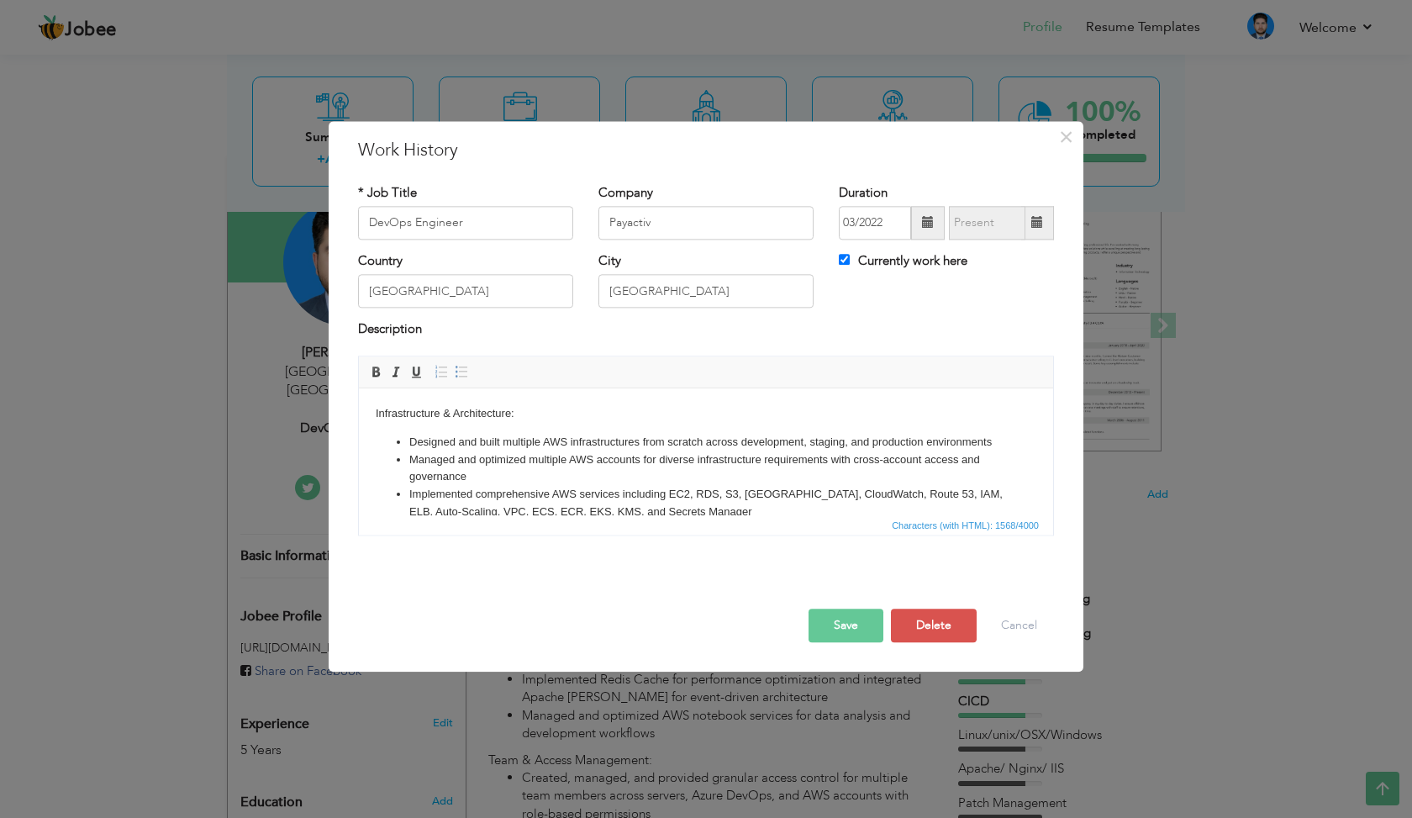
click at [636, 474] on li "Managed and optimized multiple AWS accounts for diverse infrastructure requirem…" at bounding box center [706, 468] width 594 height 35
copy body "Infrastructure & Architecture: Designed and built multiple AWS infrastructures …"
click at [709, 487] on li "Implemented comprehensive AWS services including EC2, RDS, S3, [GEOGRAPHIC_DATA…" at bounding box center [706, 503] width 594 height 35
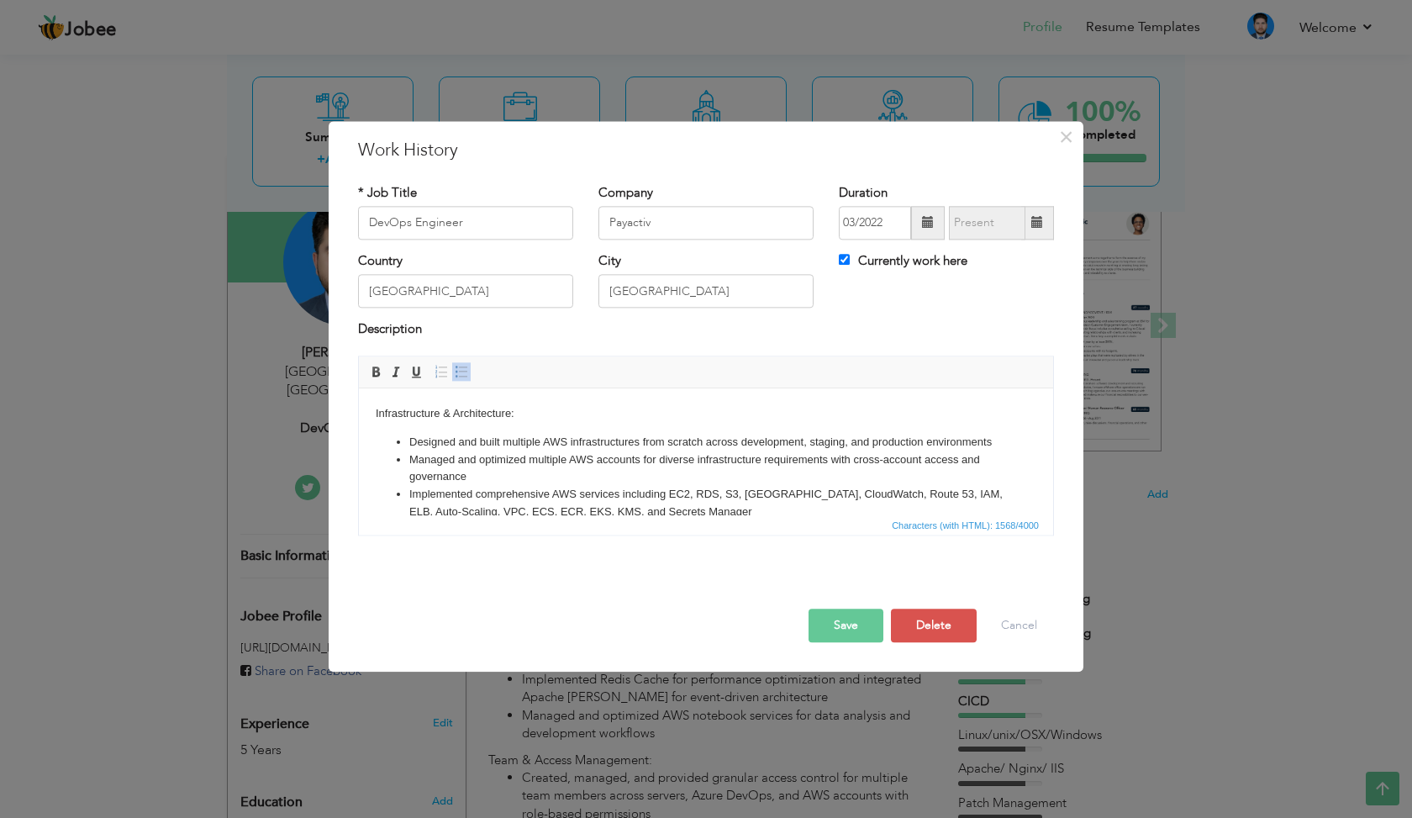
click at [709, 487] on li "Implemented comprehensive AWS services including EC2, RDS, S3, [GEOGRAPHIC_DATA…" at bounding box center [706, 503] width 594 height 35
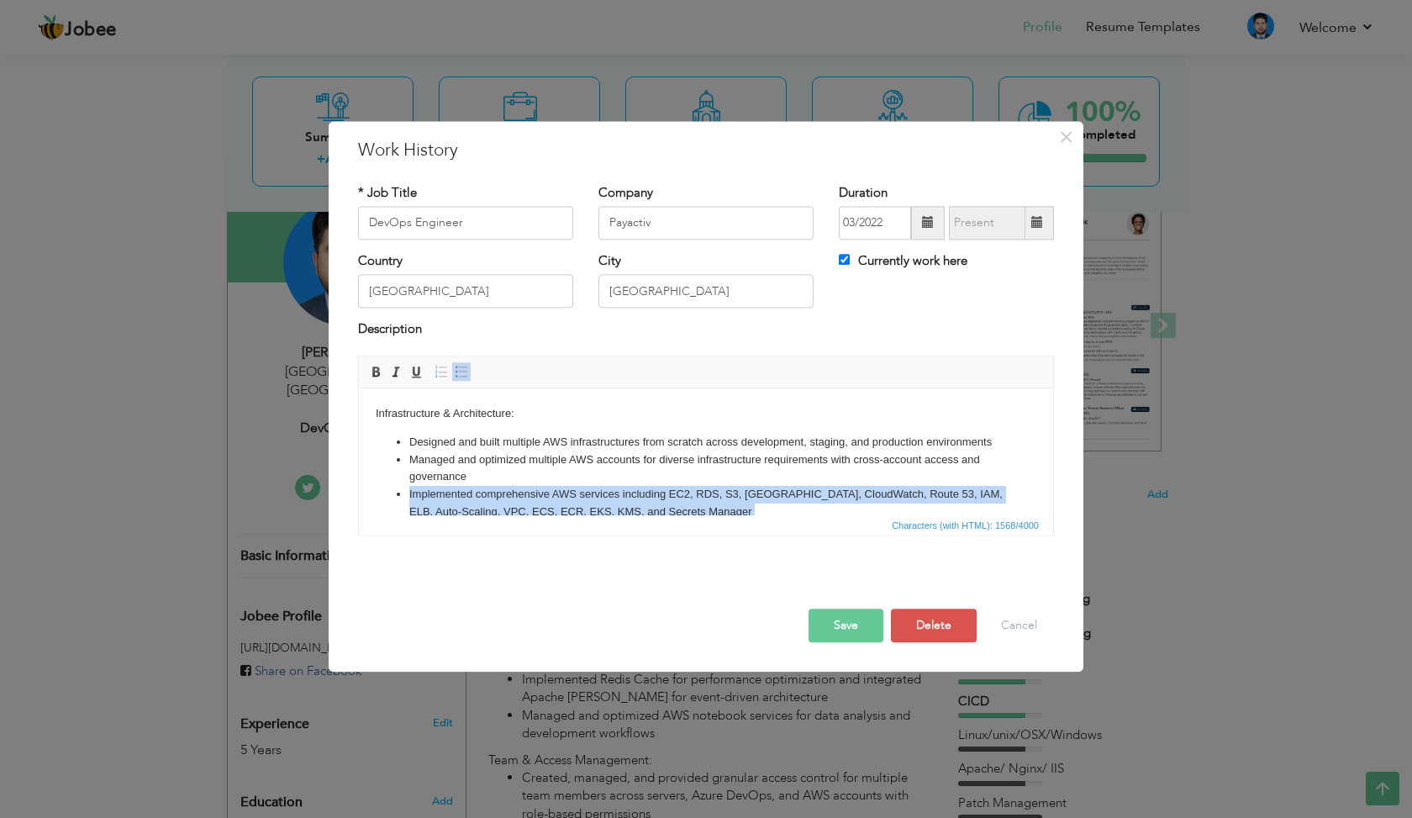
click at [709, 487] on li "Implemented comprehensive AWS services including EC2, RDS, S3, [GEOGRAPHIC_DATA…" at bounding box center [706, 503] width 594 height 35
copy body "Infrastructure & Architecture: Designed and built multiple AWS infrastructures …"
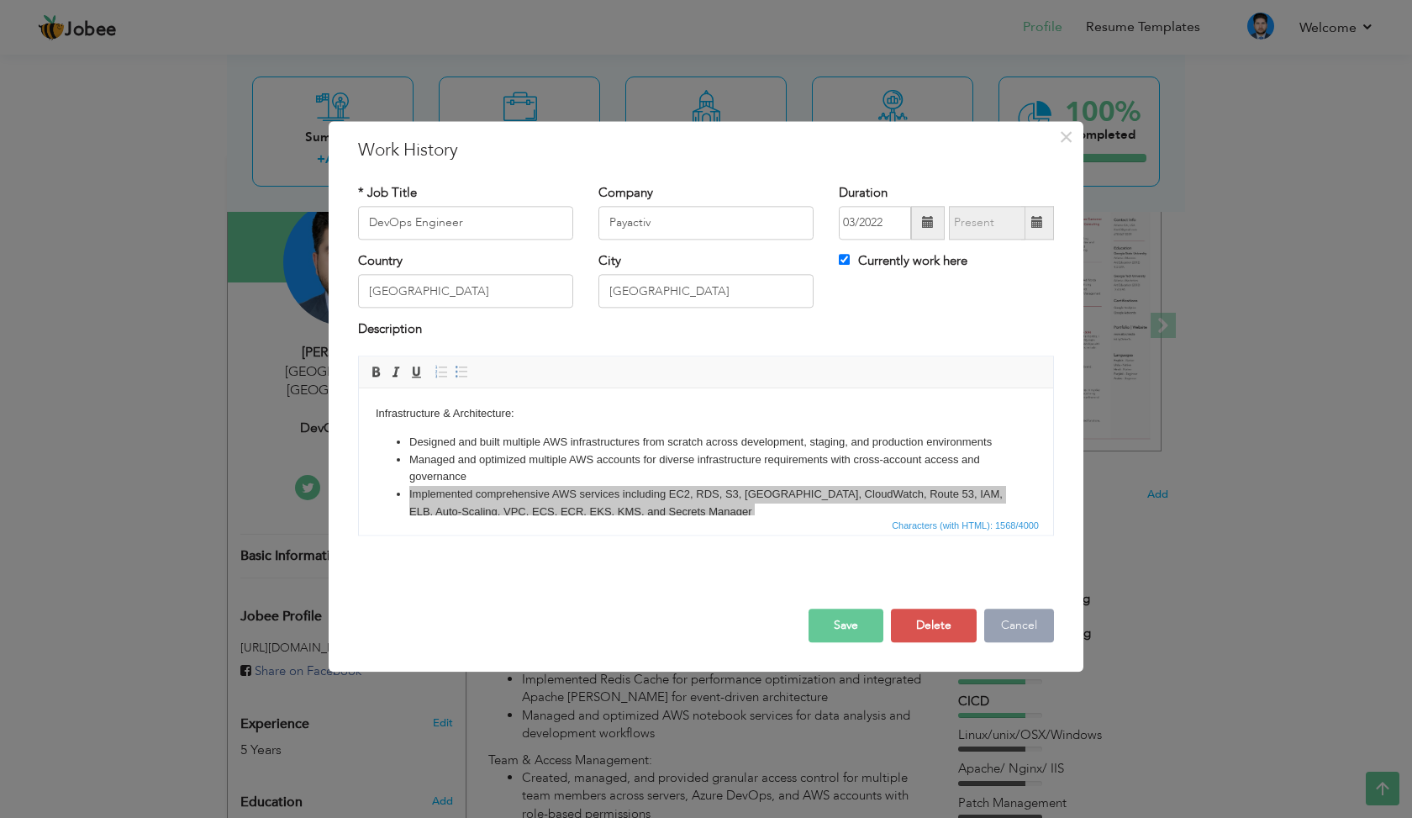
click at [1026, 620] on button "Cancel" at bounding box center [1020, 626] width 70 height 34
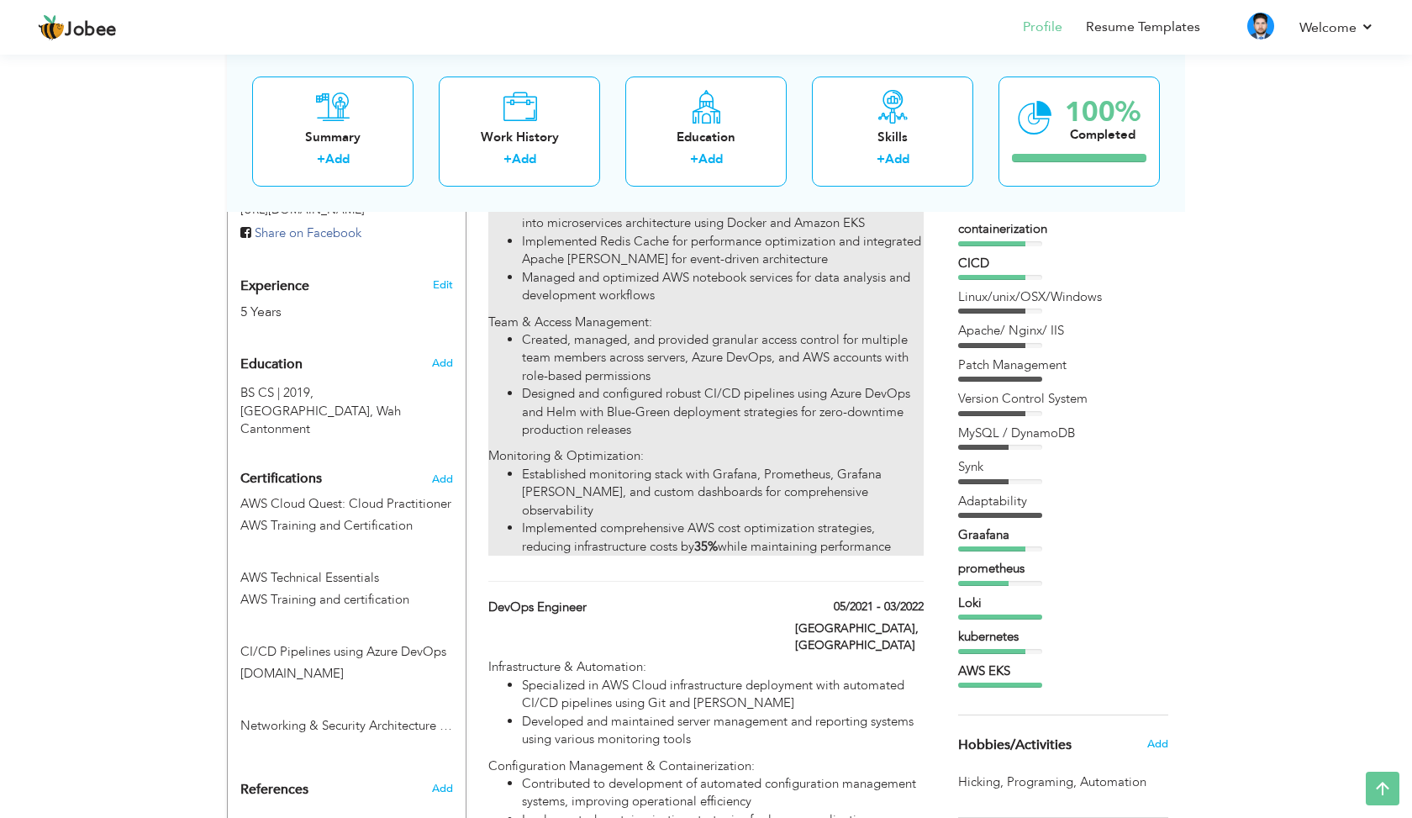
scroll to position [601, 0]
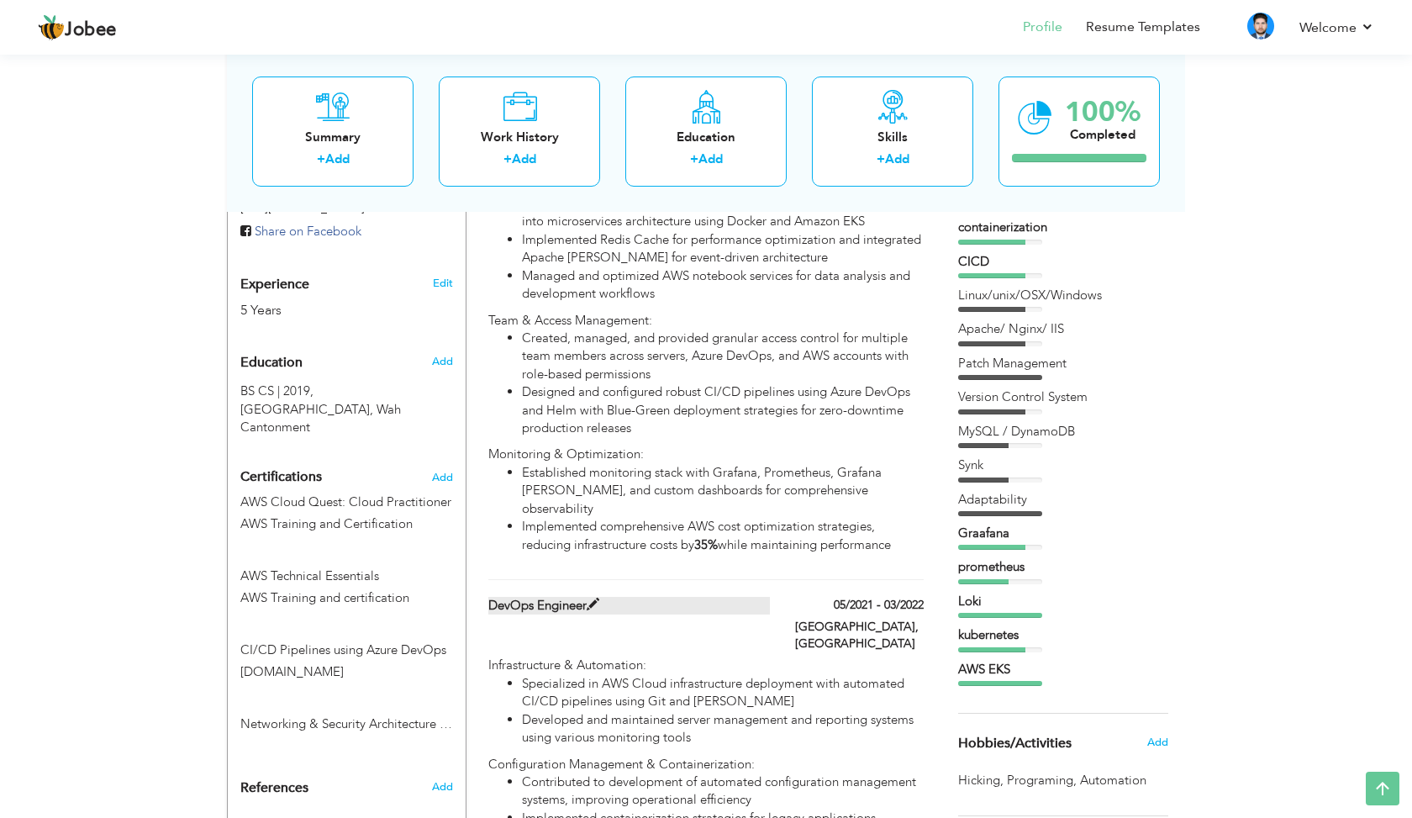
click at [596, 599] on span at bounding box center [593, 605] width 13 height 13
type input "05/2021"
type input "03/2022"
type input "ISlamabad"
checkbox input "false"
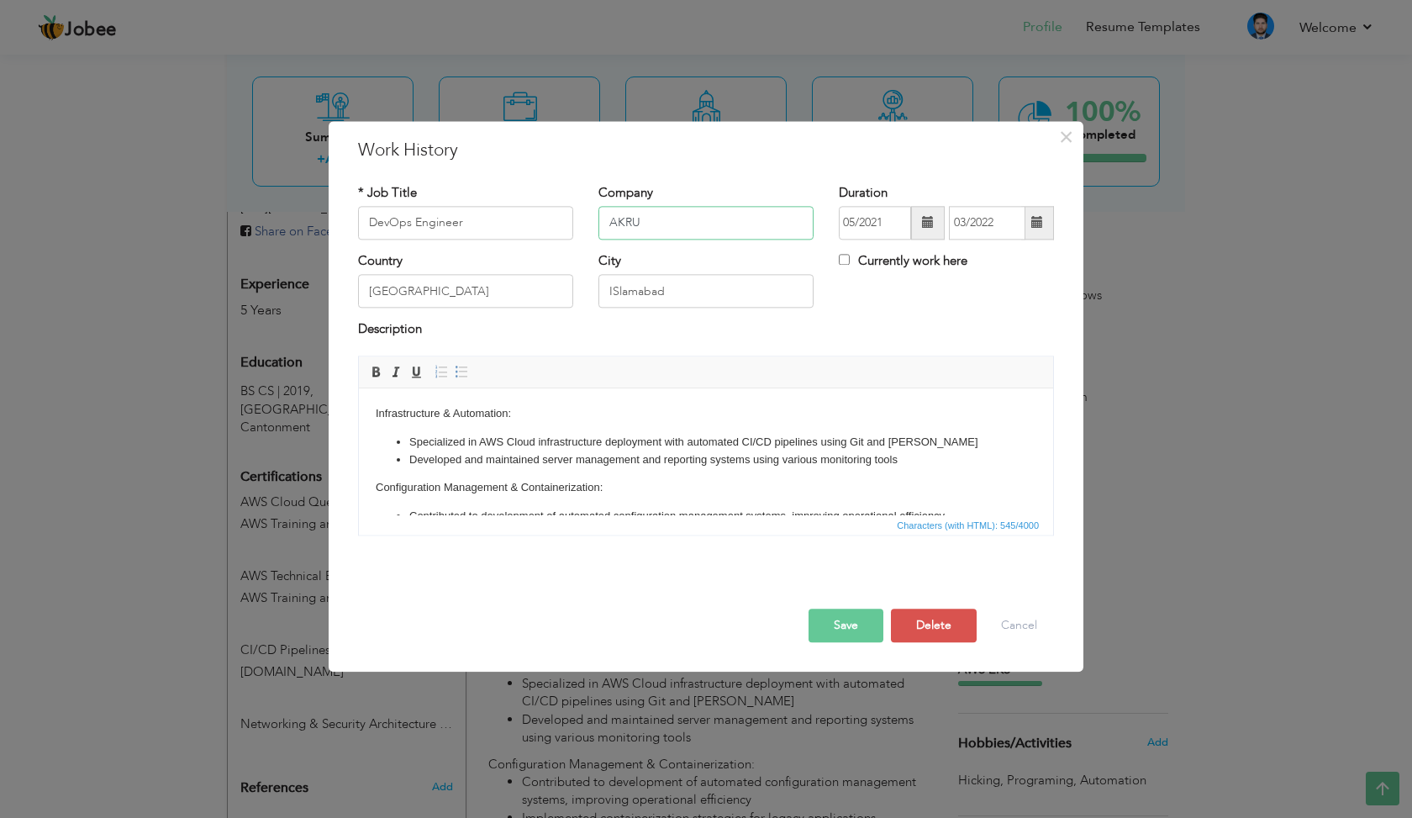
type input "AKRU"
click at [458, 222] on input "DevOps Engineer" at bounding box center [465, 223] width 215 height 34
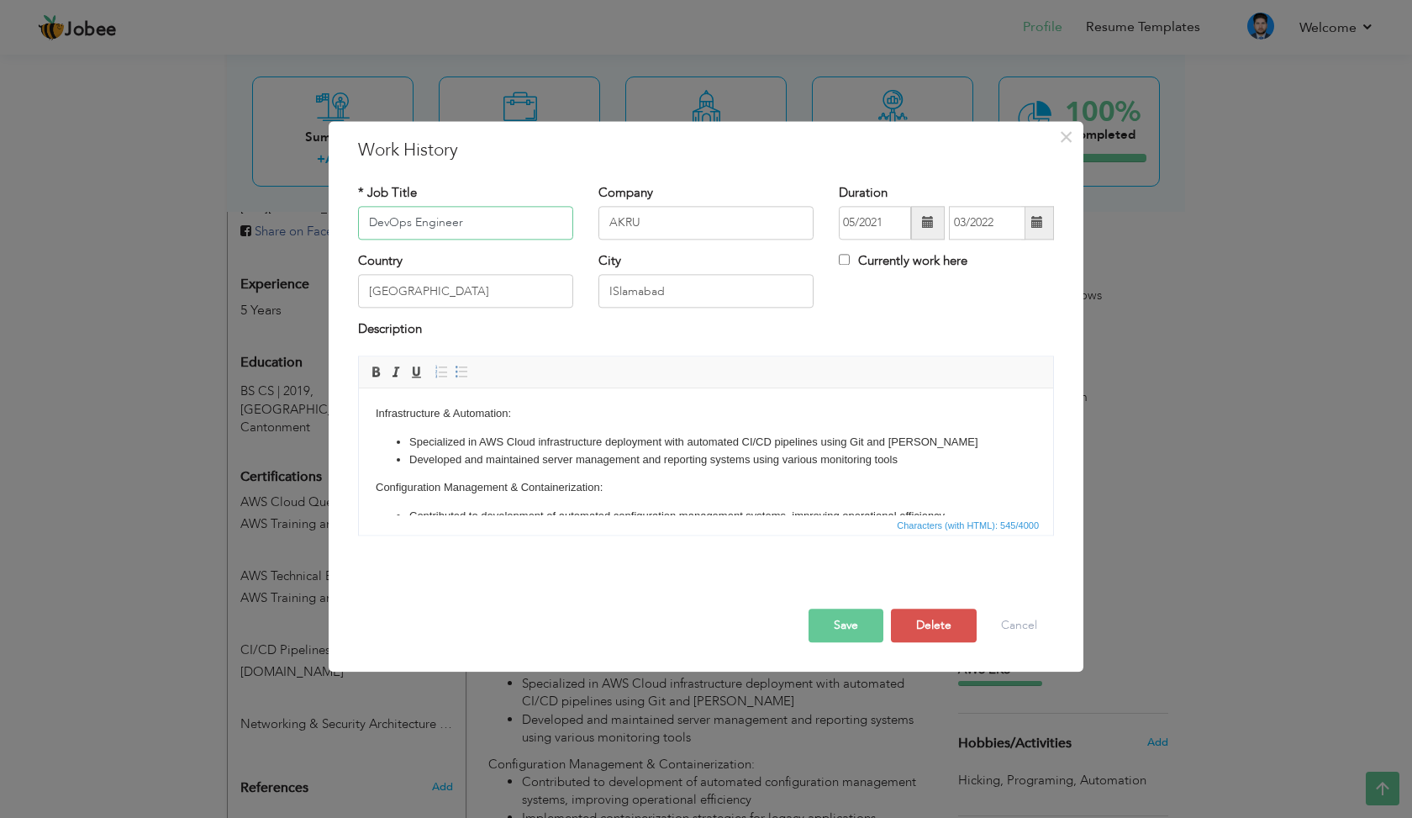
click at [494, 223] on input "DevOps Engineer" at bounding box center [465, 223] width 215 height 34
drag, startPoint x: 373, startPoint y: 220, endPoint x: 478, endPoint y: 234, distance: 106.0
click at [478, 234] on input "DevOps Engineer" at bounding box center [465, 223] width 215 height 34
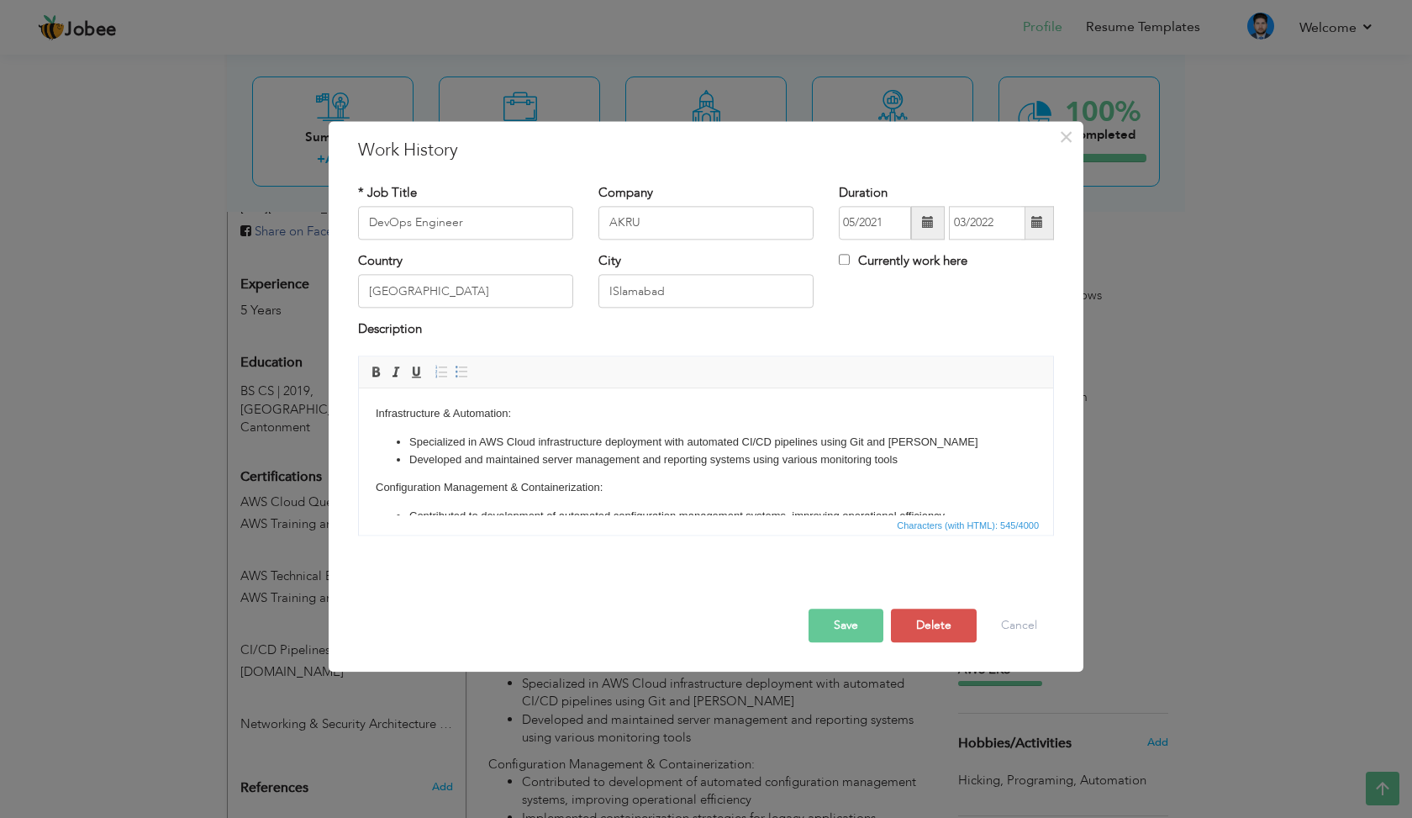
click at [814, 462] on li "Developed and maintained server management and reporting systems using various …" at bounding box center [706, 460] width 594 height 18
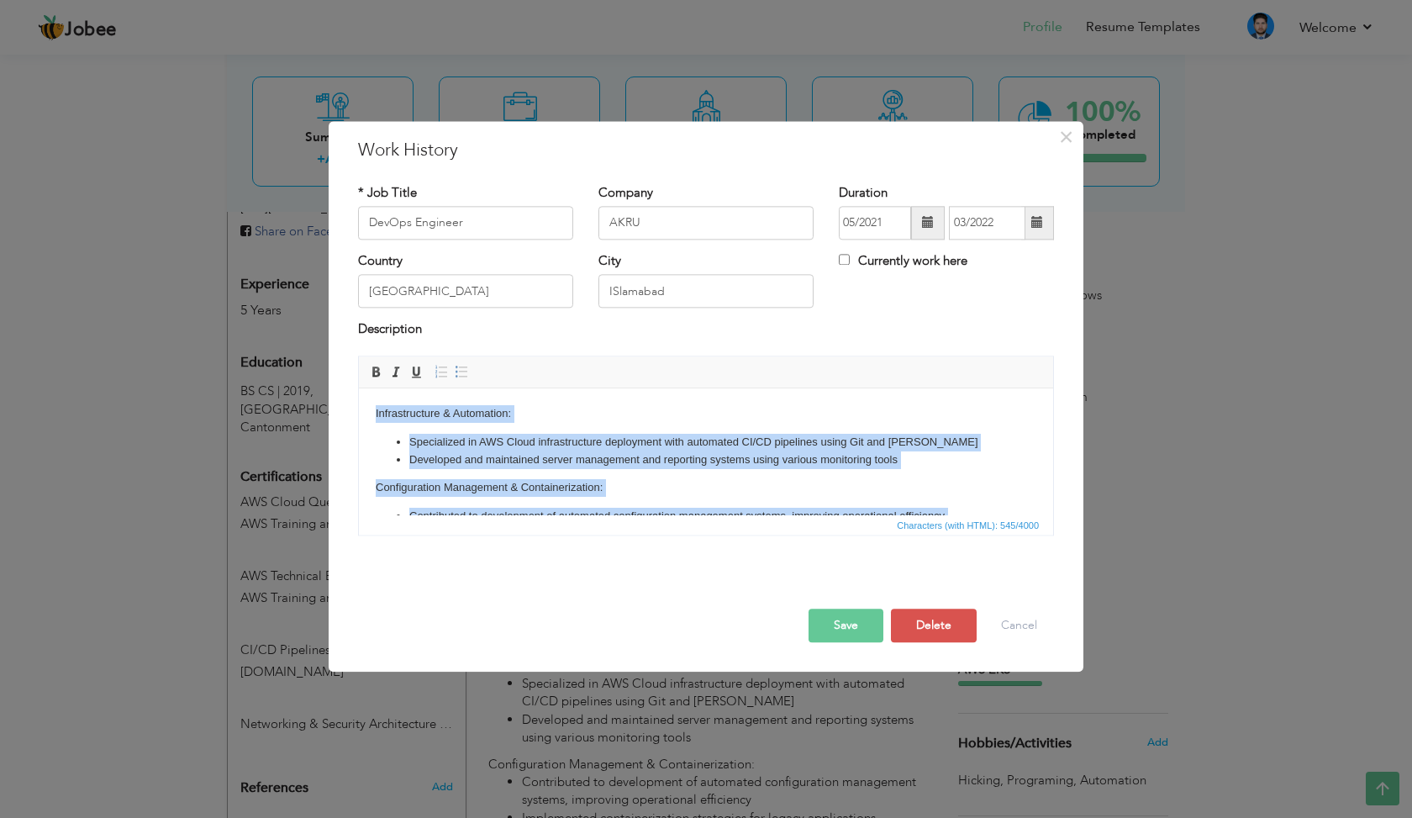
copy body "Infrastructure & Automation: Specialized in AWS Cloud infrastructure deployment…"
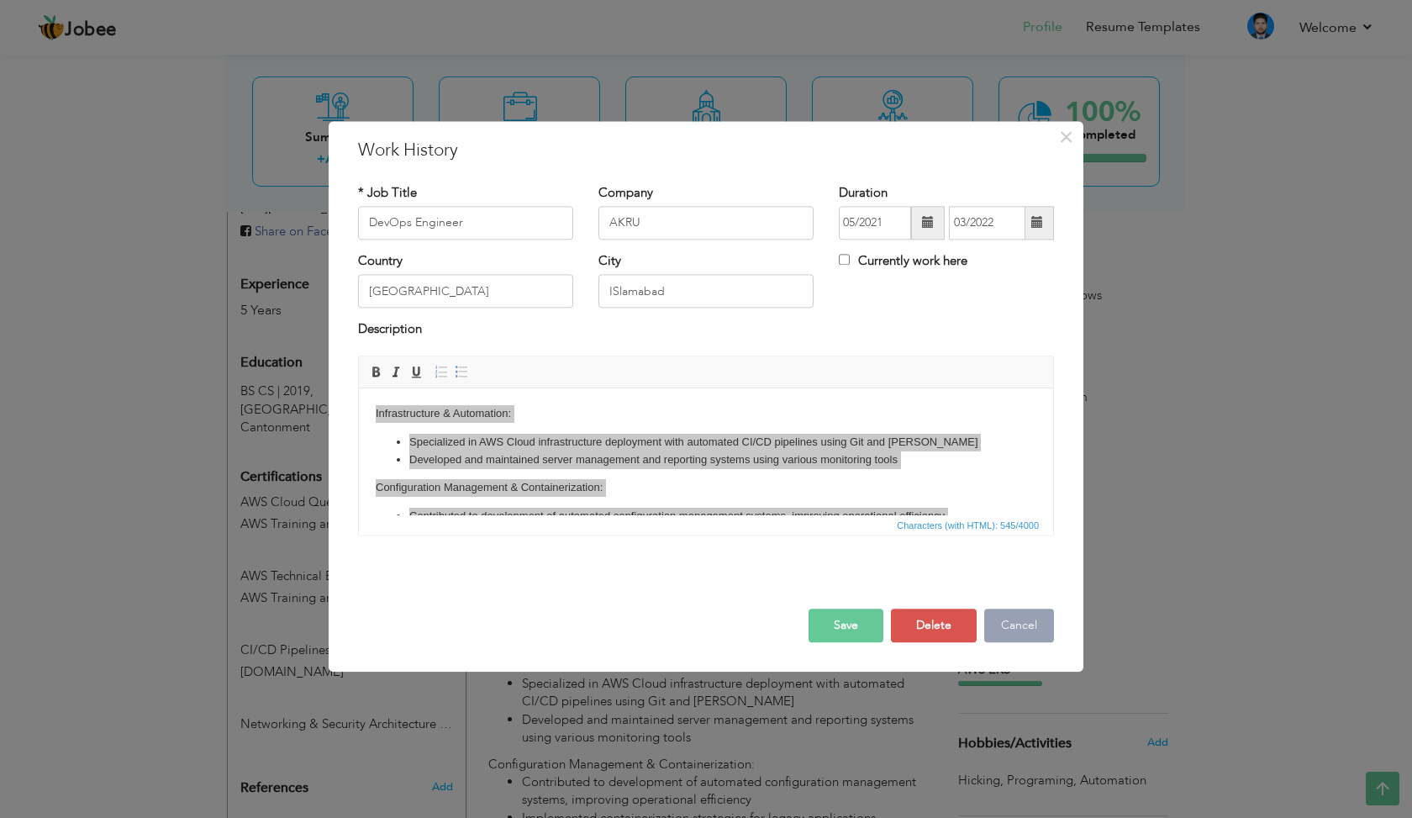
click at [1019, 616] on button "Cancel" at bounding box center [1020, 626] width 70 height 34
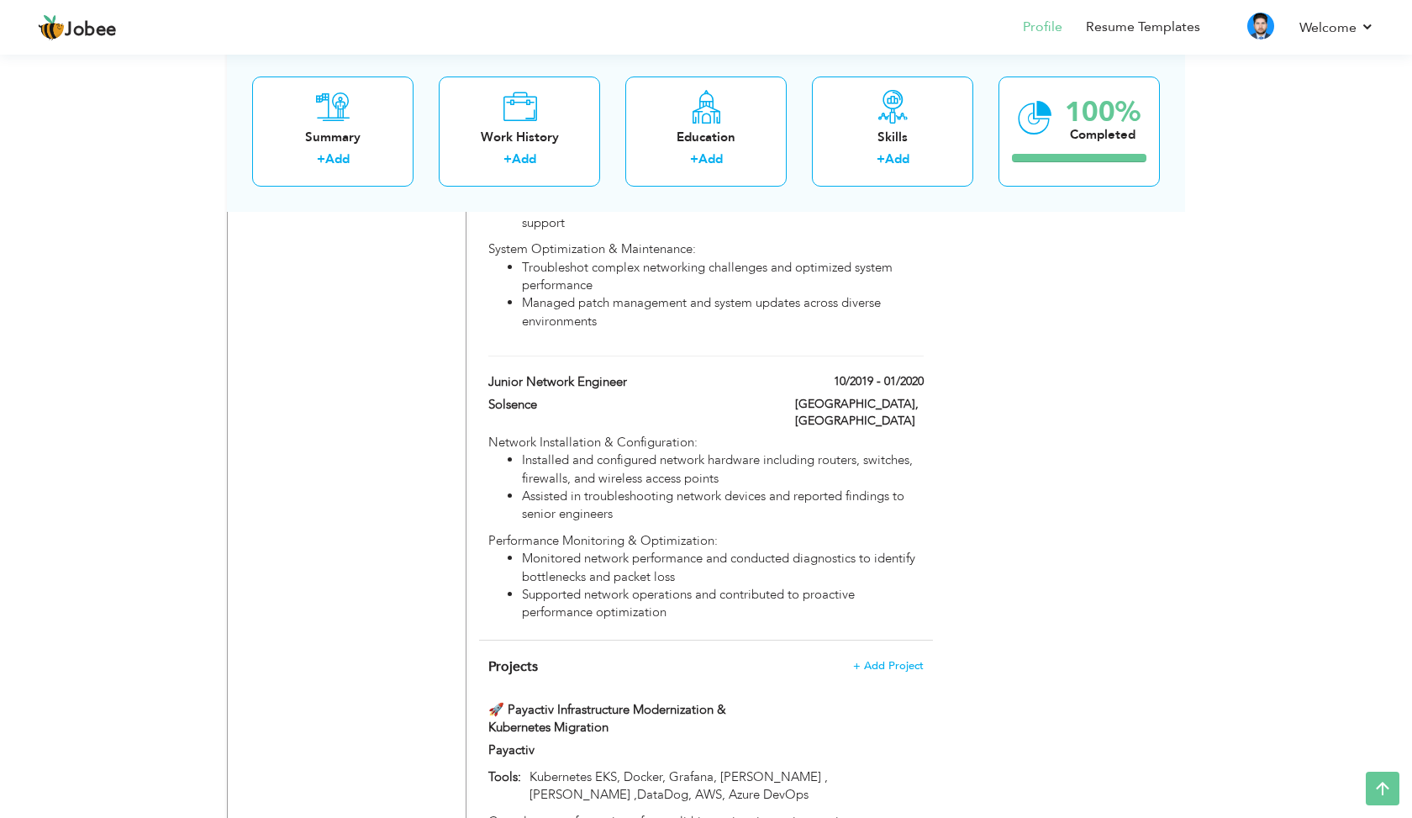
scroll to position [1425, 0]
